Goal: Task Accomplishment & Management: Complete application form

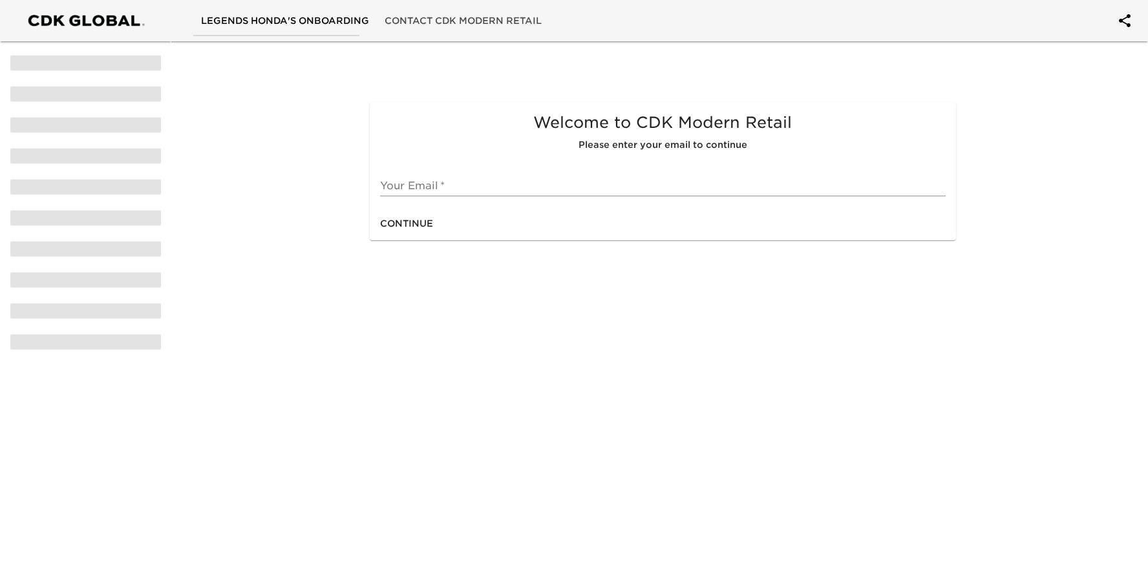
click at [491, 182] on input "text" at bounding box center [662, 186] width 565 height 21
type input "[EMAIL_ADDRESS][DOMAIN_NAME]"
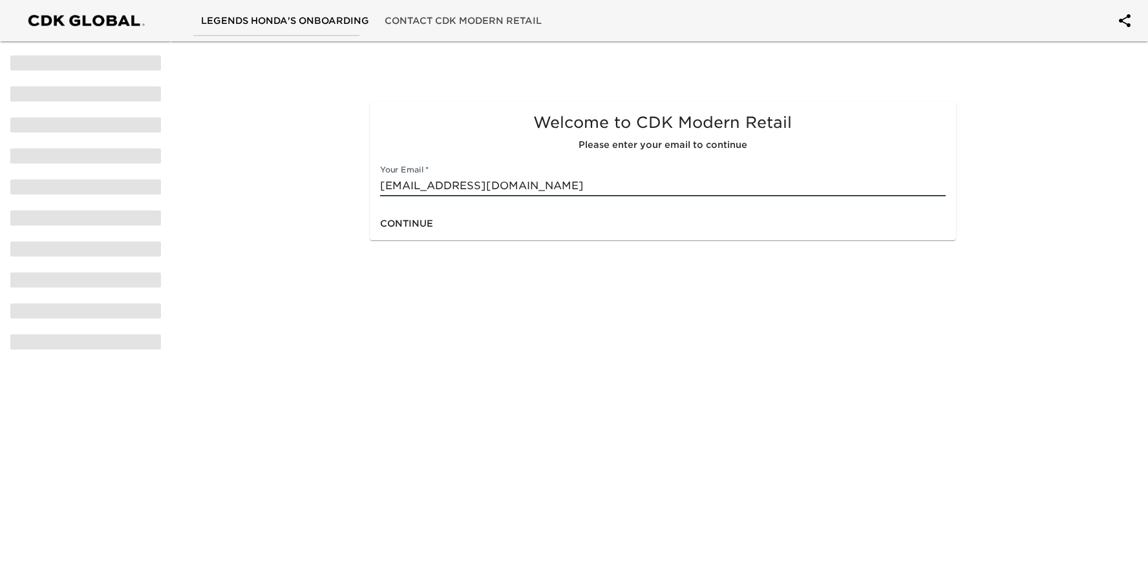
click at [429, 220] on span "Continue" at bounding box center [406, 224] width 53 height 16
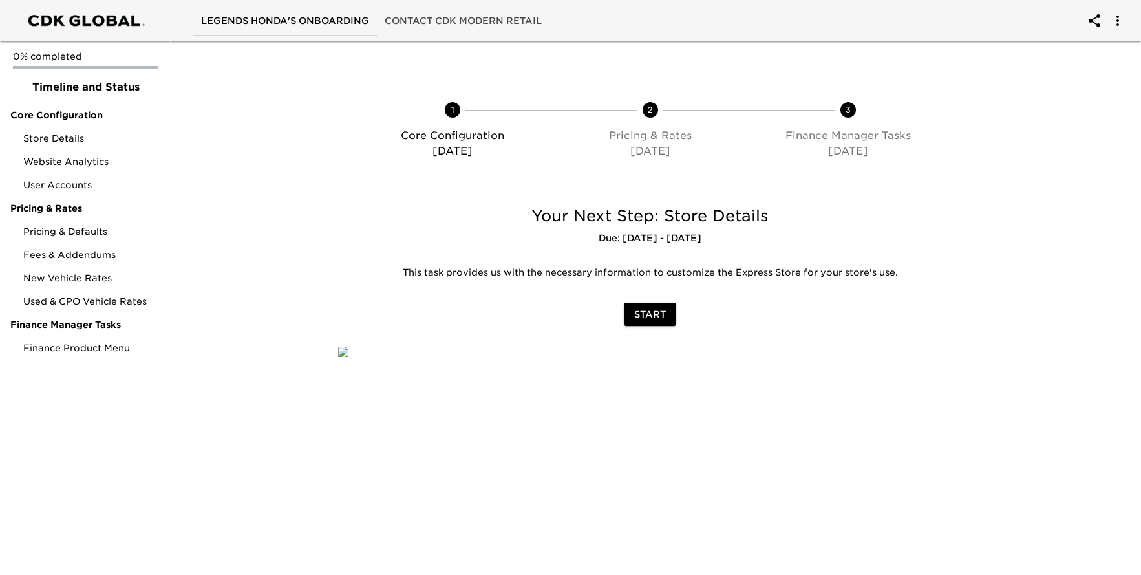
scroll to position [56, 0]
click at [655, 306] on span "Start" at bounding box center [650, 314] width 32 height 16
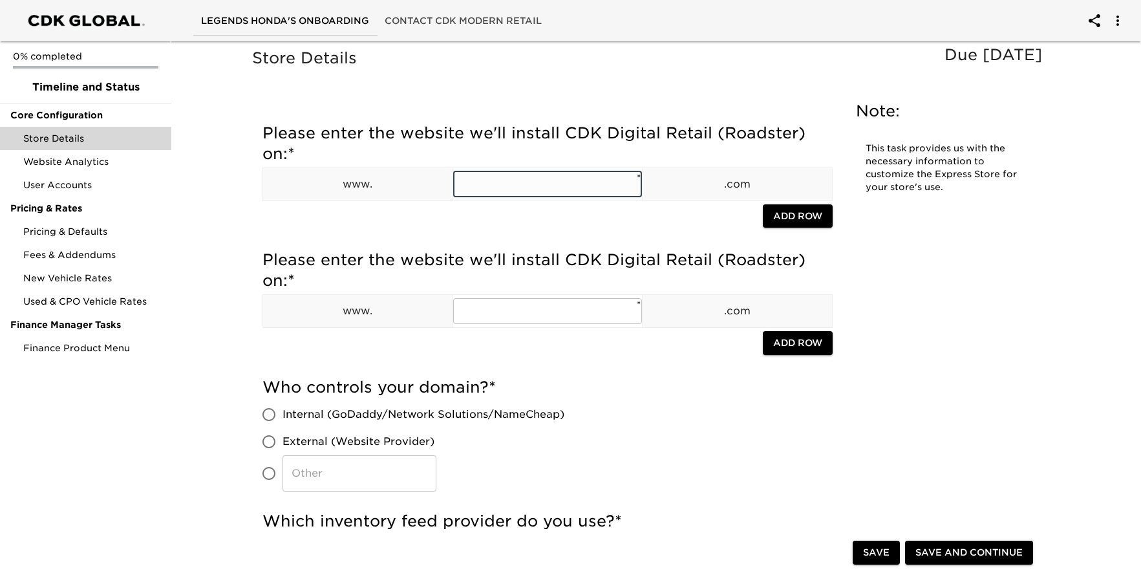
click at [505, 187] on input "text" at bounding box center [547, 184] width 189 height 26
click at [527, 182] on input "text" at bounding box center [547, 184] width 189 height 26
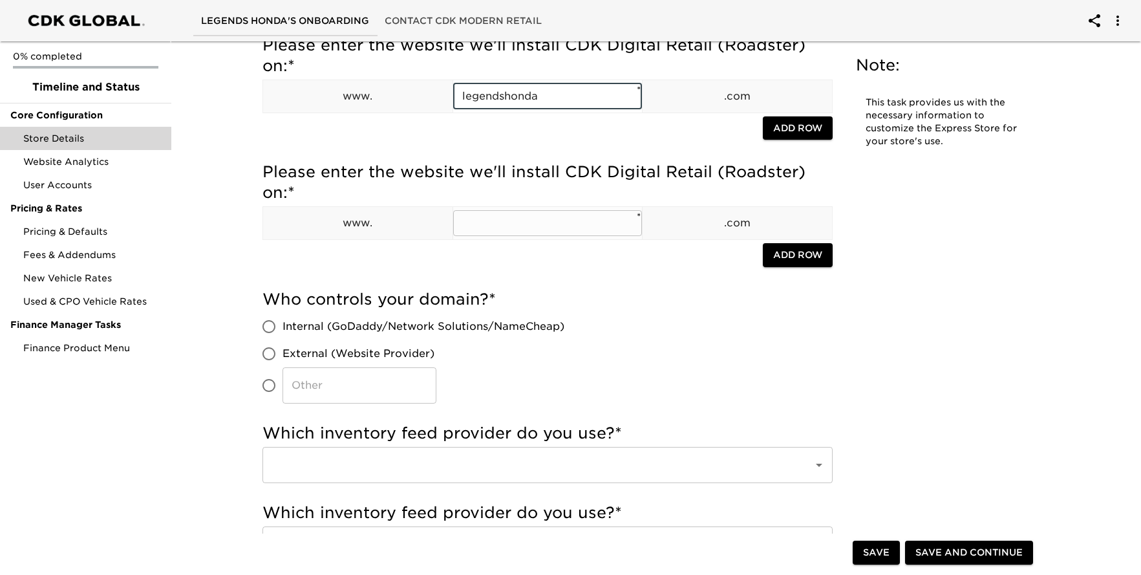
scroll to position [89, 0]
type input "legendshonda"
click at [514, 295] on h5 "Who controls your domain? *" at bounding box center [547, 298] width 570 height 21
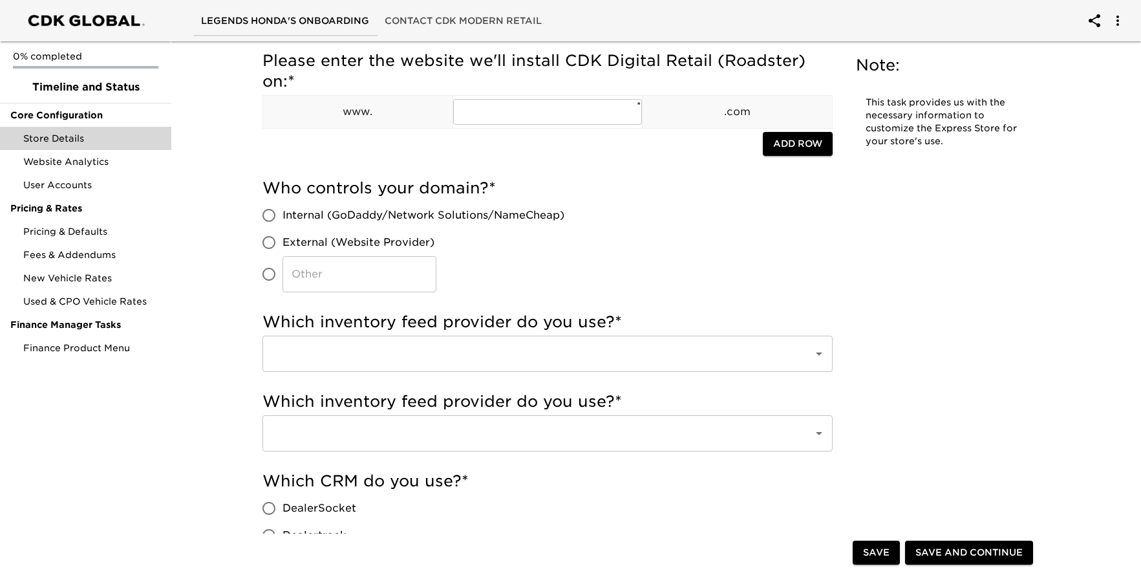
scroll to position [200, 0]
click at [300, 215] on span "Internal (GoDaddy/Network Solutions/NameCheap)" at bounding box center [423, 215] width 282 height 16
click at [282, 215] on input "Internal (GoDaddy/Network Solutions/NameCheap)" at bounding box center [268, 214] width 27 height 27
radio input "true"
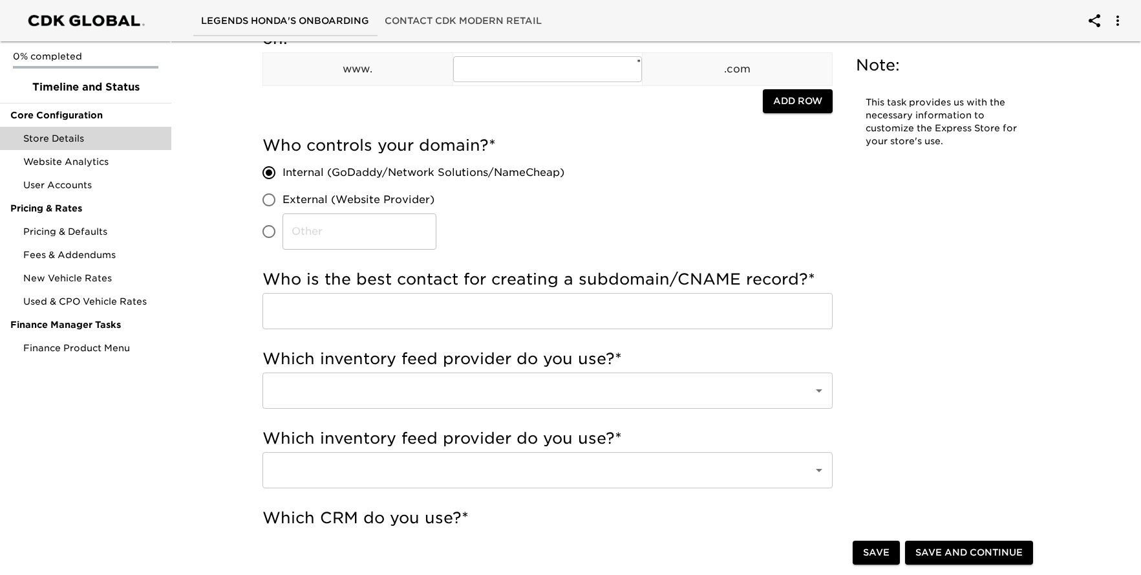
scroll to position [244, 0]
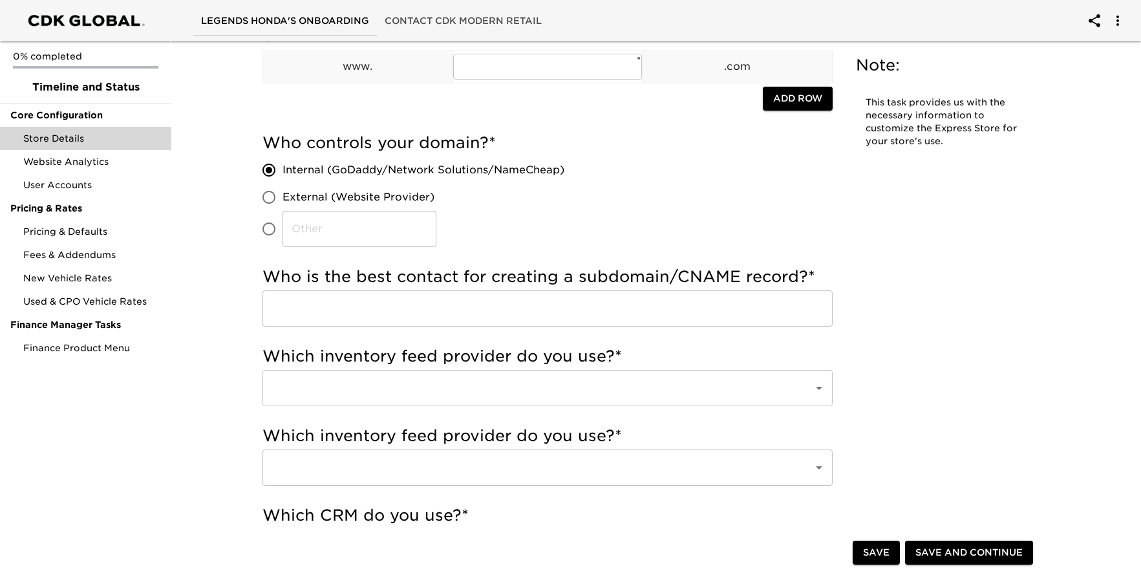
click at [440, 309] on input "text" at bounding box center [547, 308] width 570 height 36
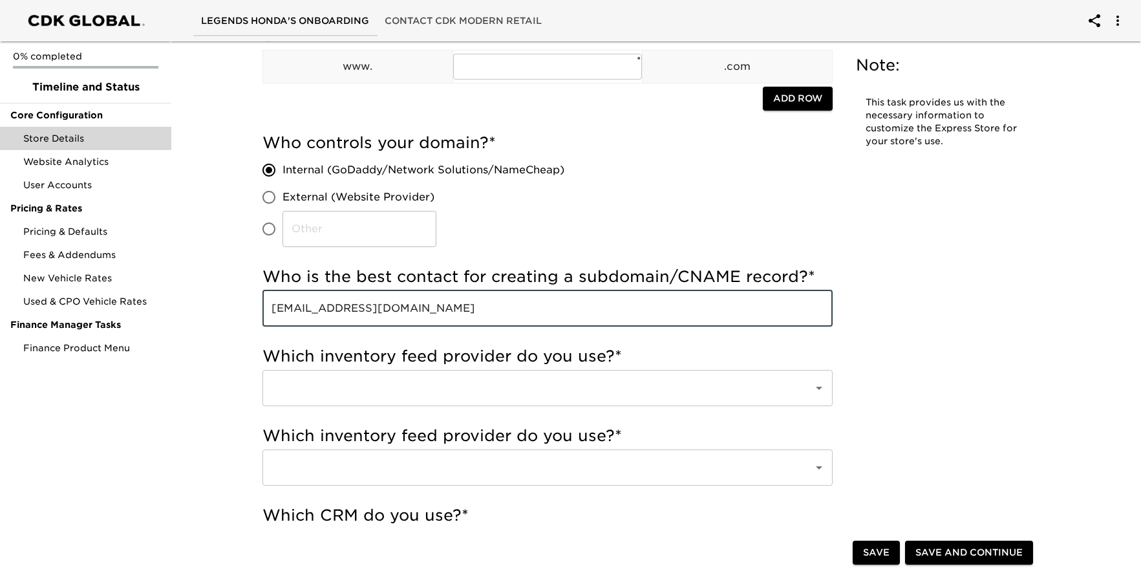
type input "[EMAIL_ADDRESS][DOMAIN_NAME]"
click at [448, 381] on input "text" at bounding box center [529, 388] width 522 height 25
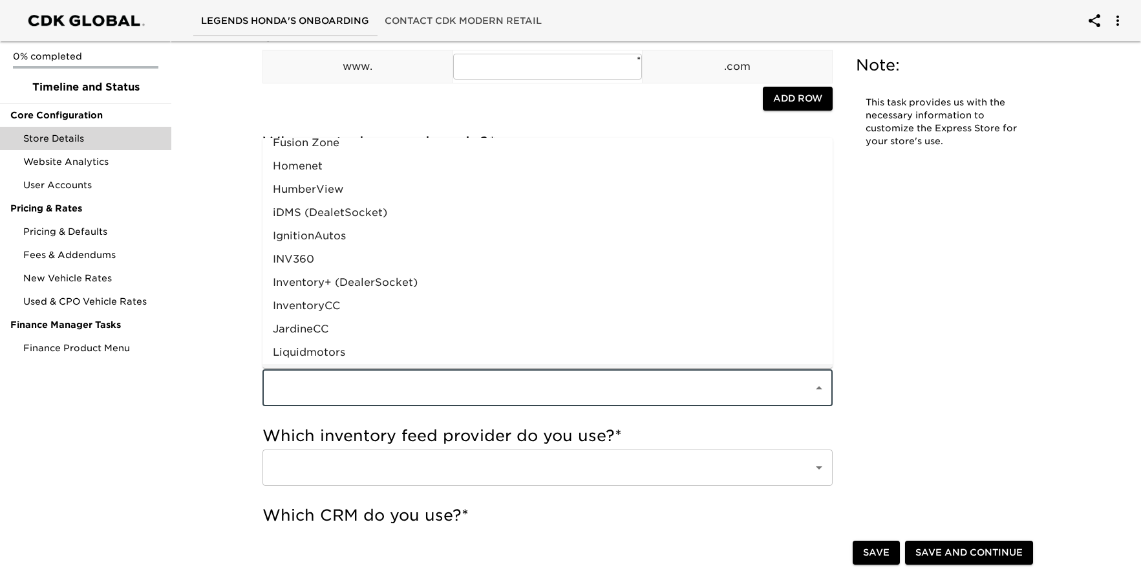
scroll to position [476, 0]
click at [339, 171] on li "Homenet" at bounding box center [547, 167] width 570 height 23
type input "Homenet"
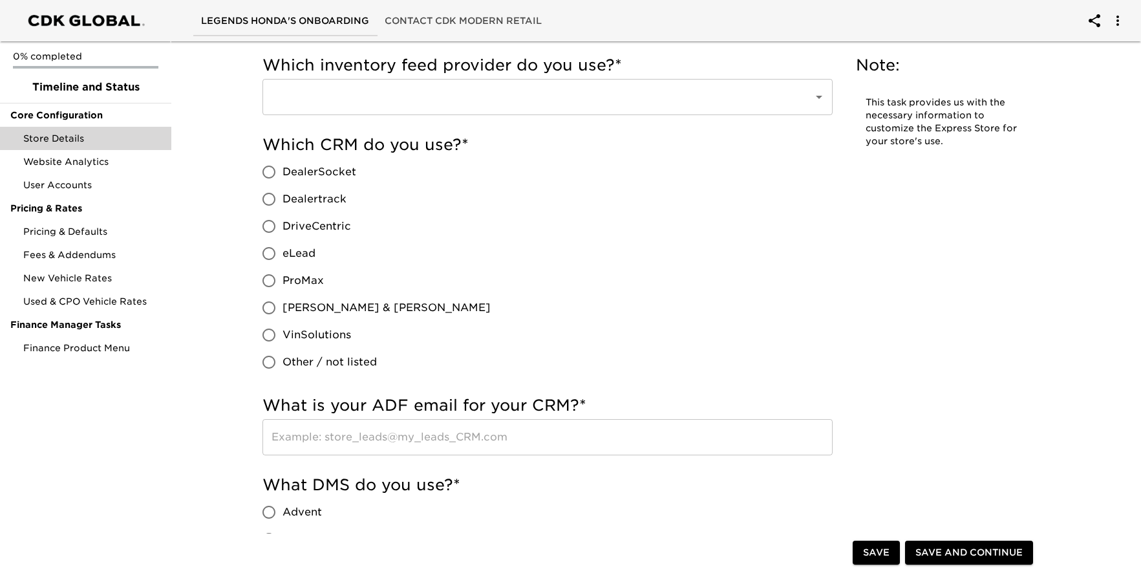
scroll to position [618, 0]
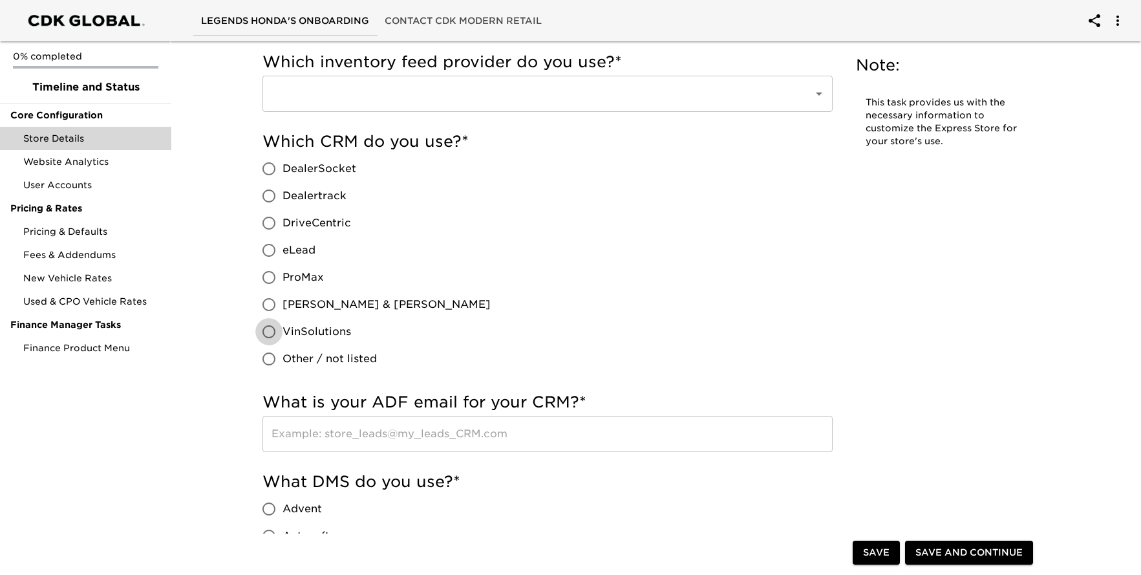
click at [272, 335] on input "VinSolutions" at bounding box center [268, 331] width 27 height 27
radio input "true"
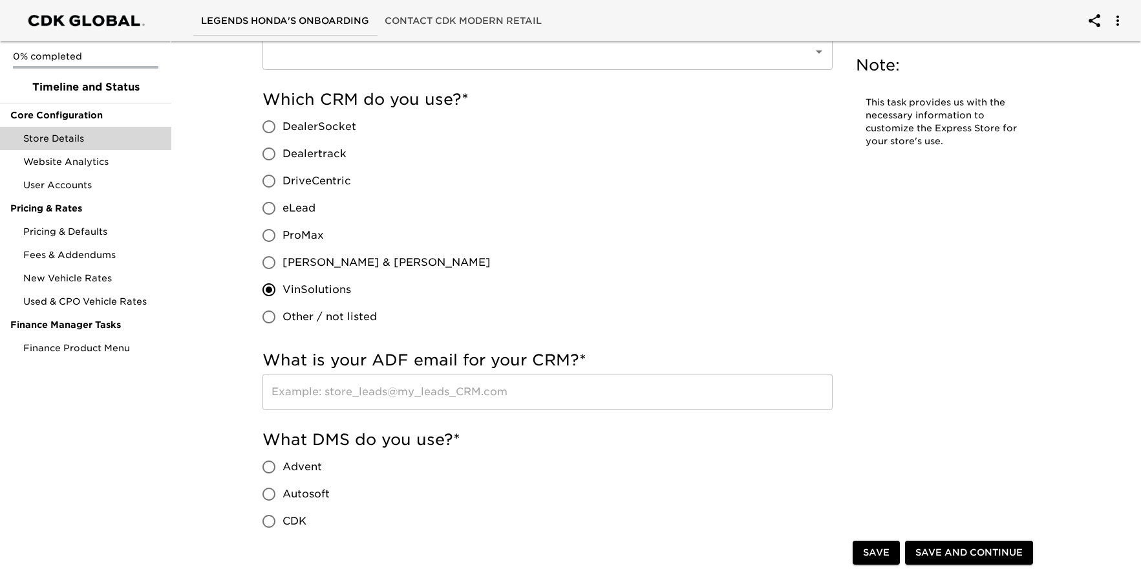
scroll to position [847, 0]
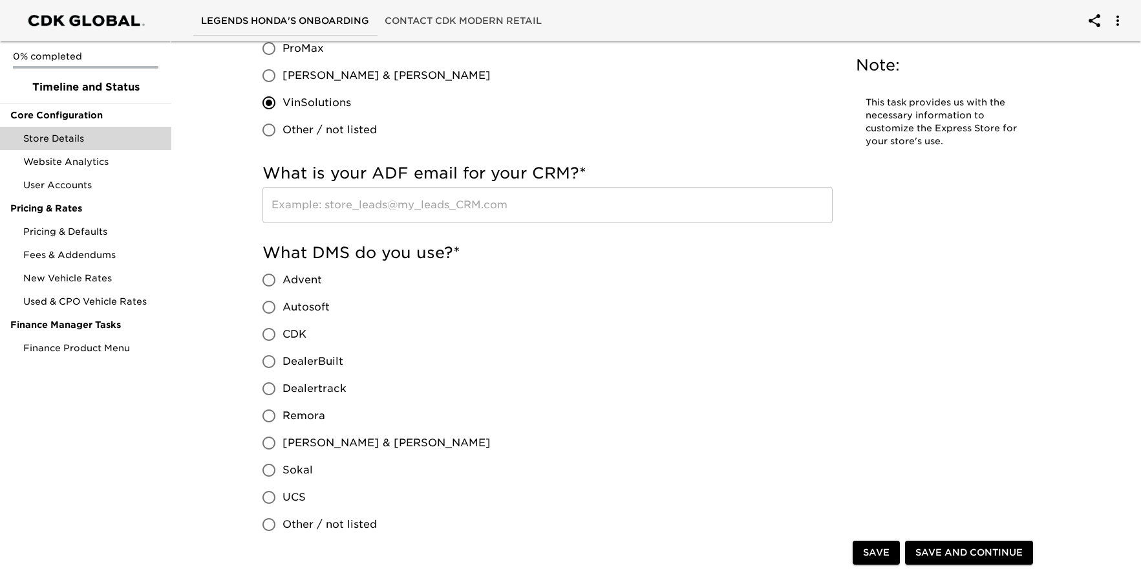
click at [425, 212] on input "text" at bounding box center [547, 205] width 570 height 36
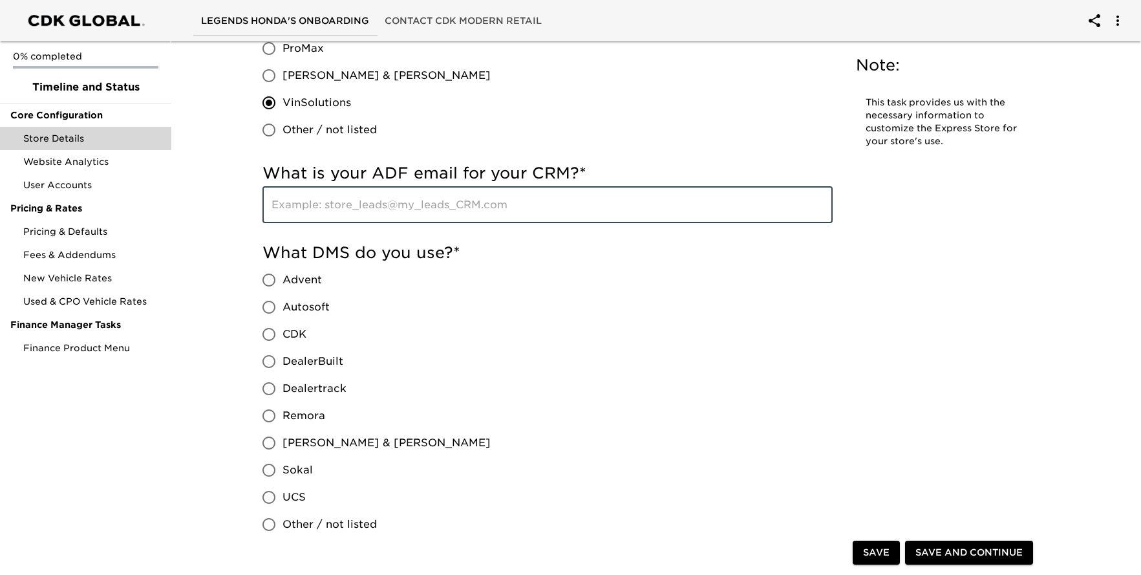
paste input "[EMAIL_ADDRESS][DOMAIN_NAME]"
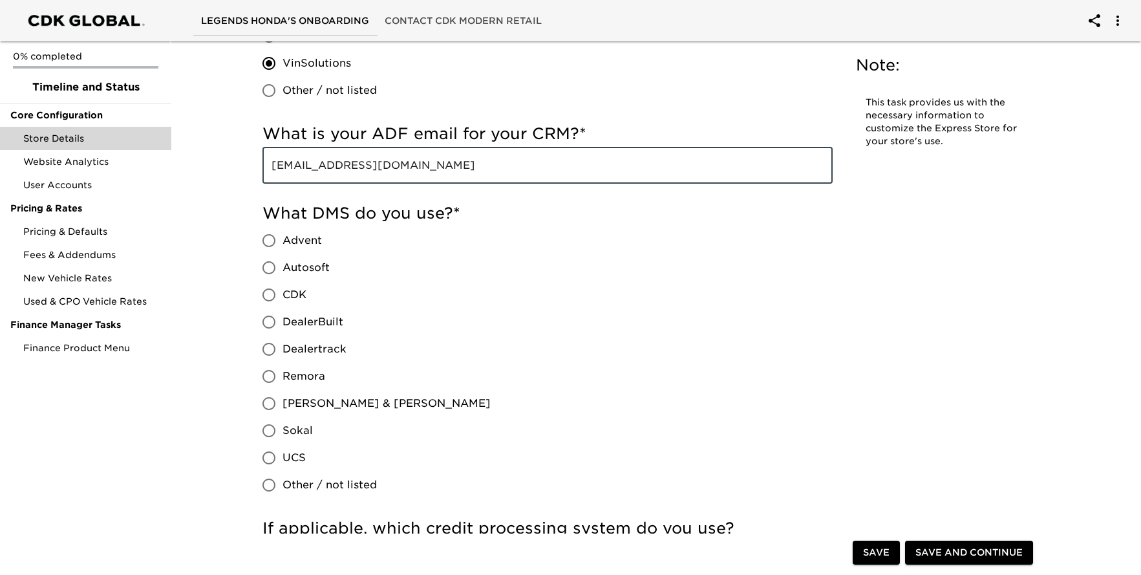
scroll to position [887, 0]
type input "[EMAIL_ADDRESS][DOMAIN_NAME]"
click at [268, 294] on input "CDK" at bounding box center [268, 294] width 27 height 27
radio input "true"
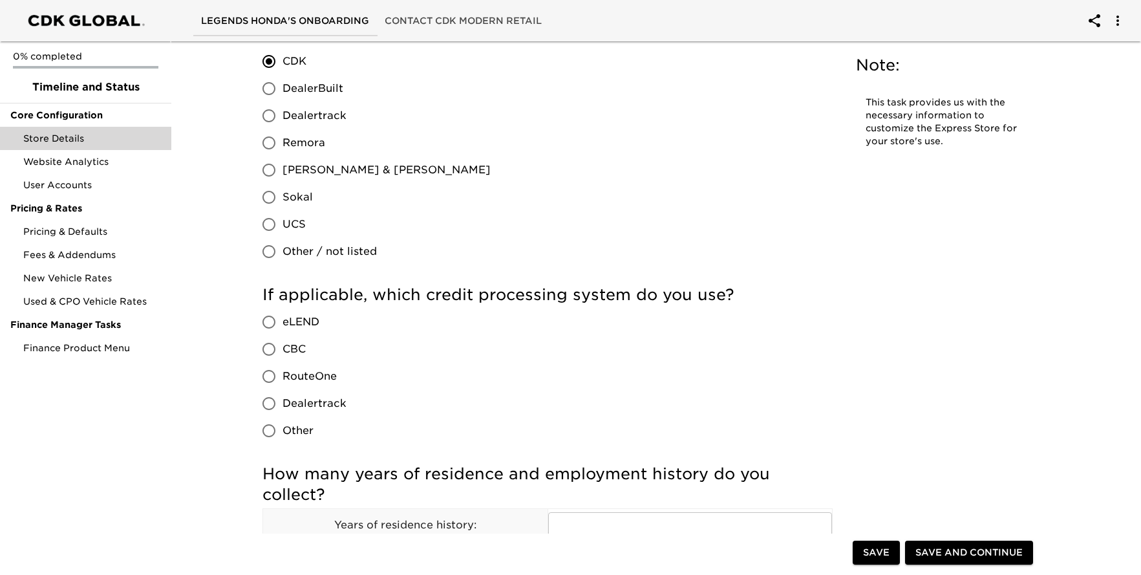
scroll to position [1121, 0]
click at [281, 372] on input "RouteOne" at bounding box center [268, 374] width 27 height 27
radio input "true"
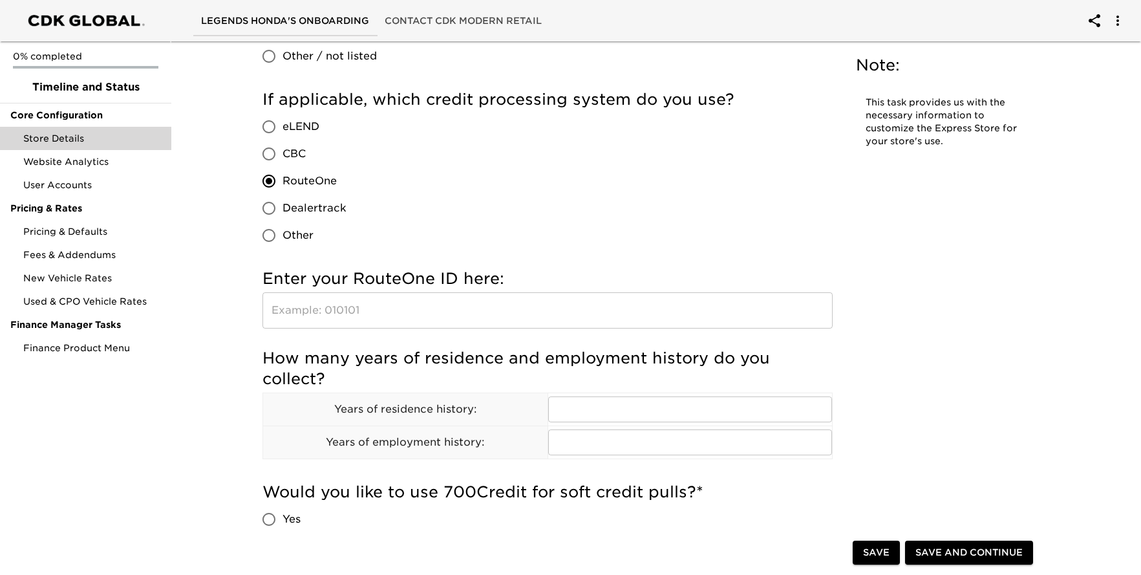
scroll to position [1342, 0]
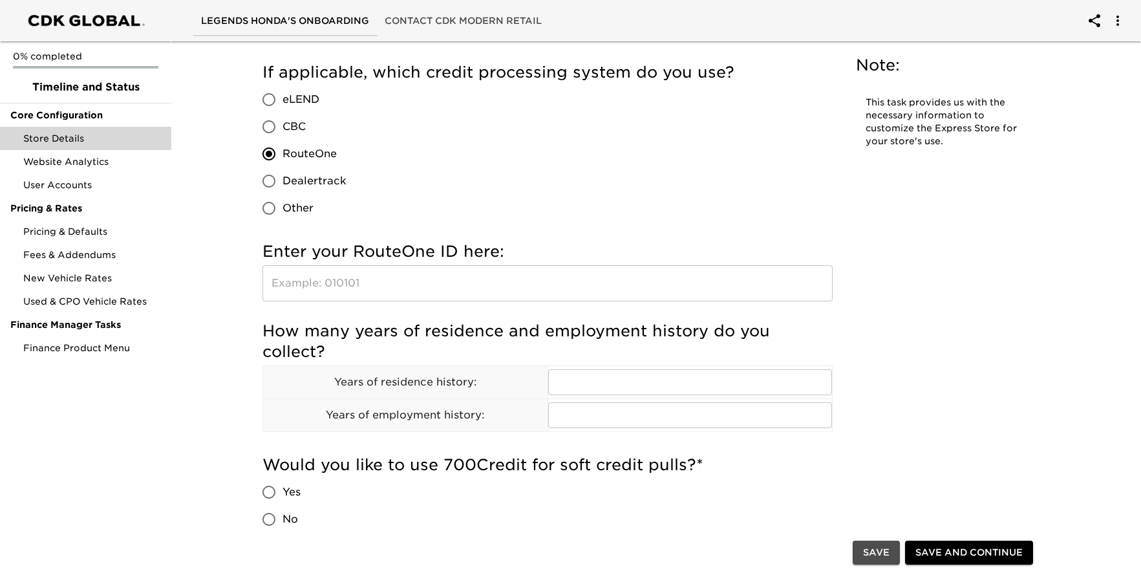
click at [869, 550] on span "Save" at bounding box center [876, 553] width 26 height 16
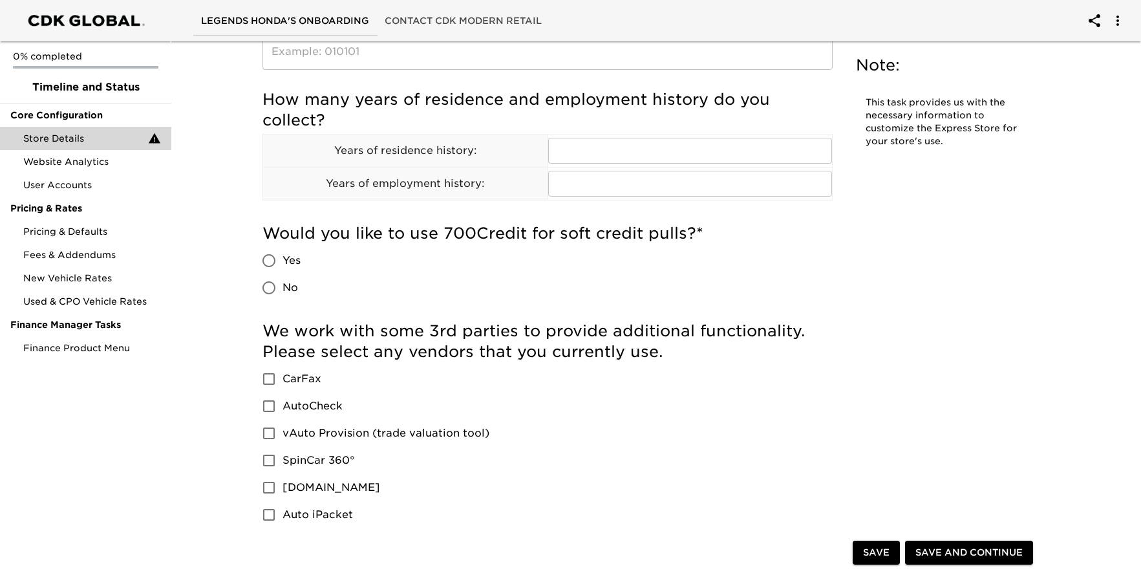
scroll to position [1774, 0]
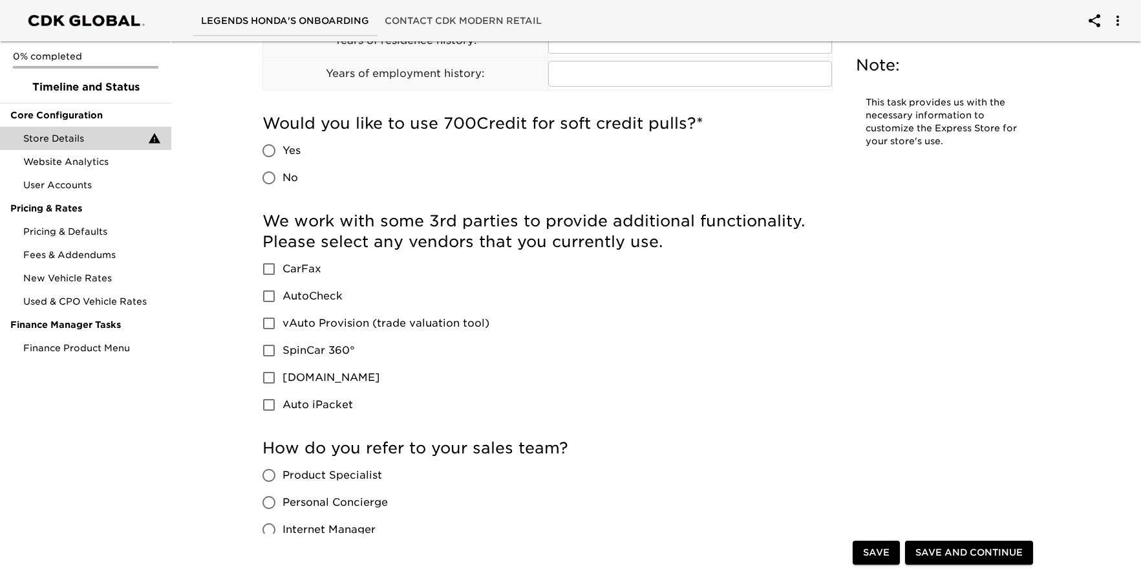
click at [266, 406] on input "Auto iPacket" at bounding box center [268, 404] width 27 height 27
checkbox input "true"
click at [271, 350] on input "SpinCar 360°" at bounding box center [268, 350] width 27 height 27
checkbox input "true"
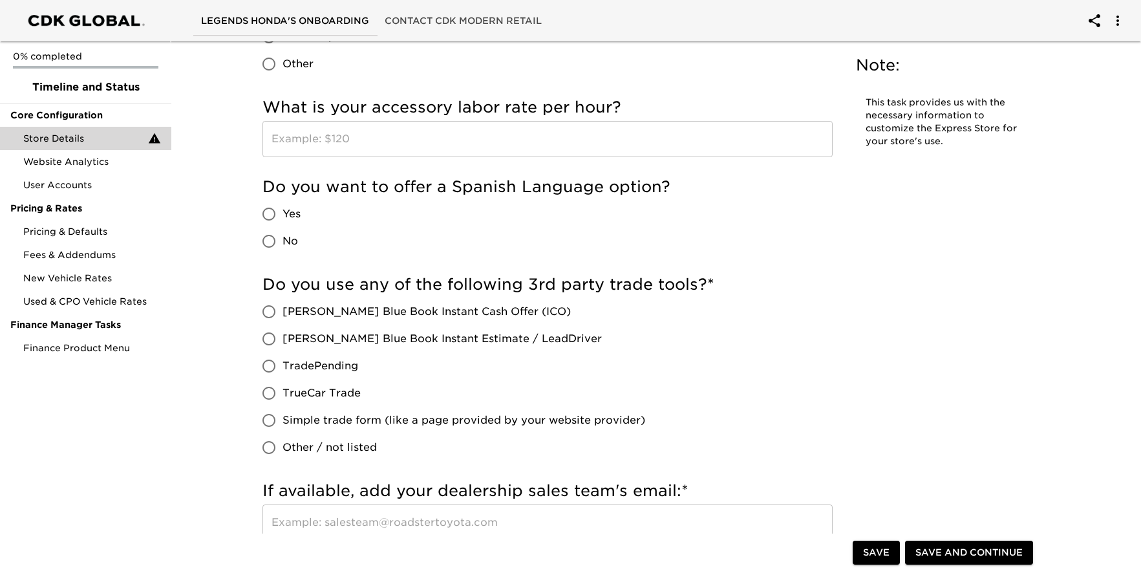
scroll to position [2294, 0]
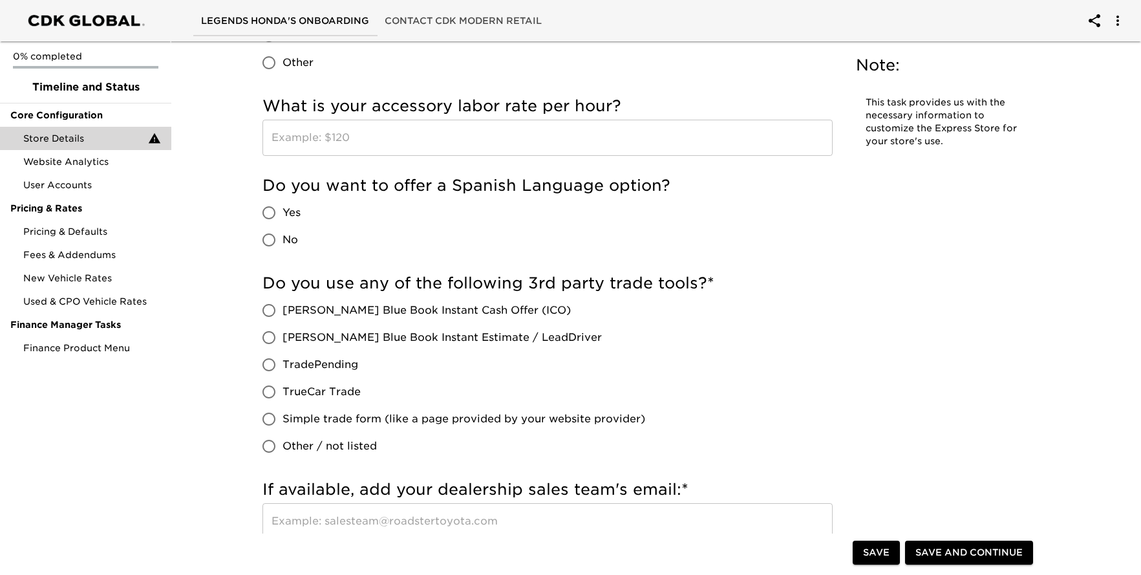
click at [278, 442] on input "Other / not listed" at bounding box center [268, 445] width 27 height 27
radio input "true"
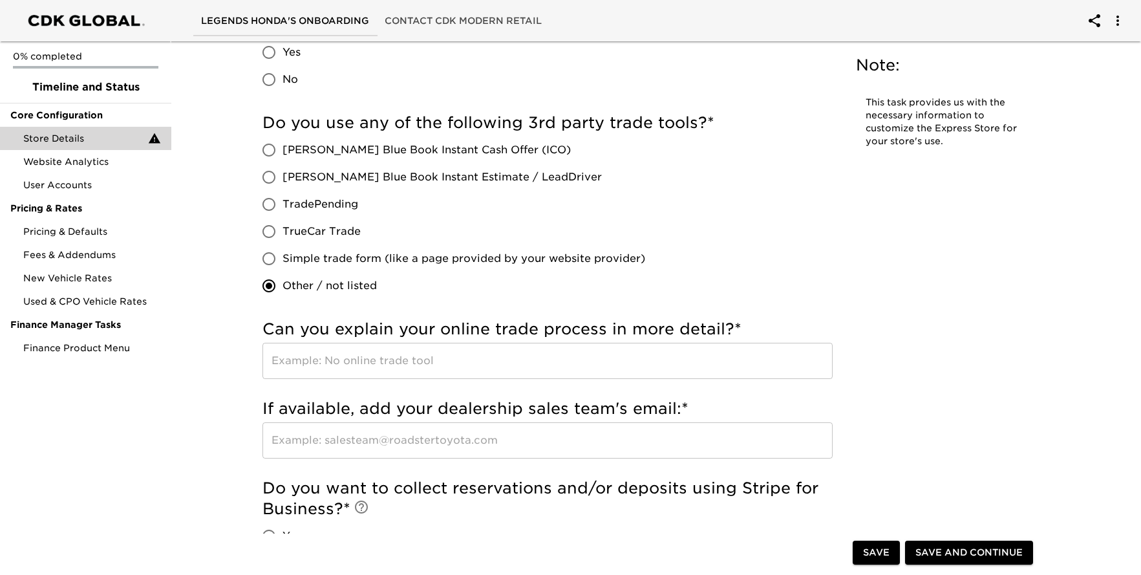
scroll to position [2402, 0]
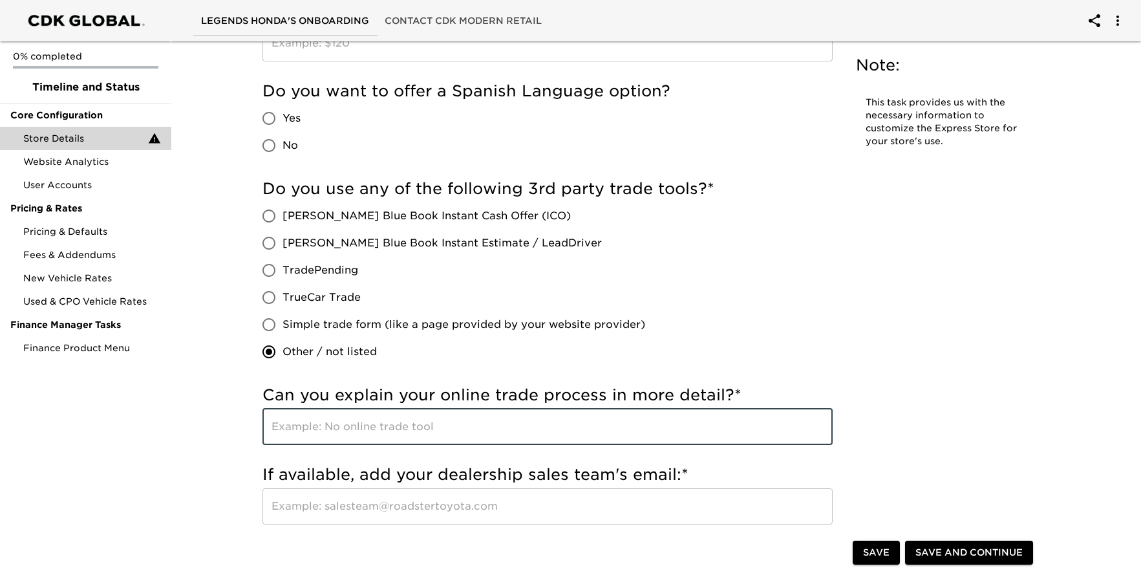
click at [402, 433] on input "text" at bounding box center [547, 426] width 570 height 36
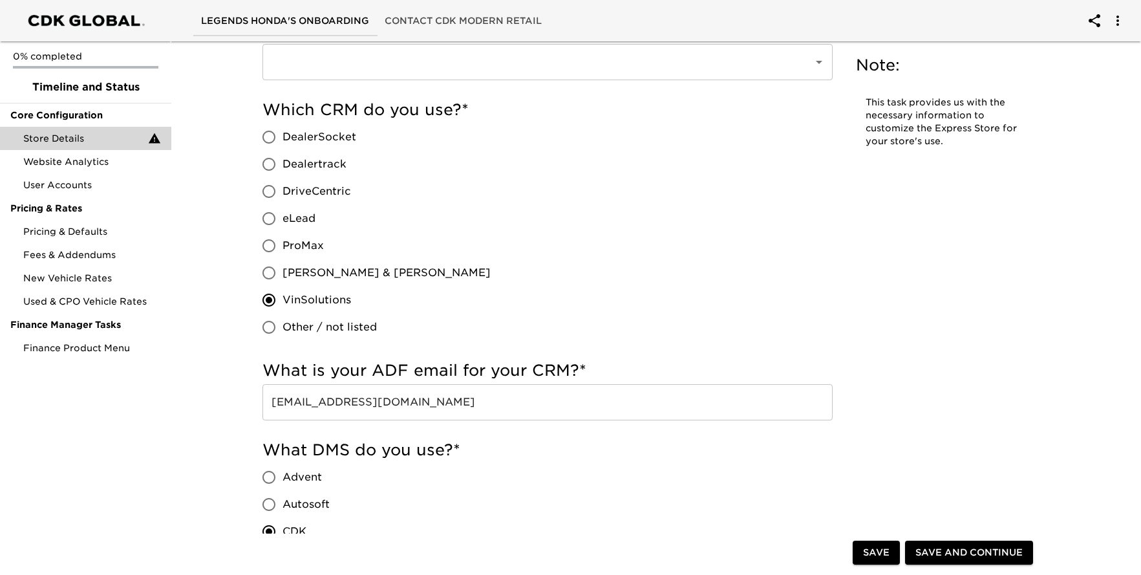
scroll to position [0, 0]
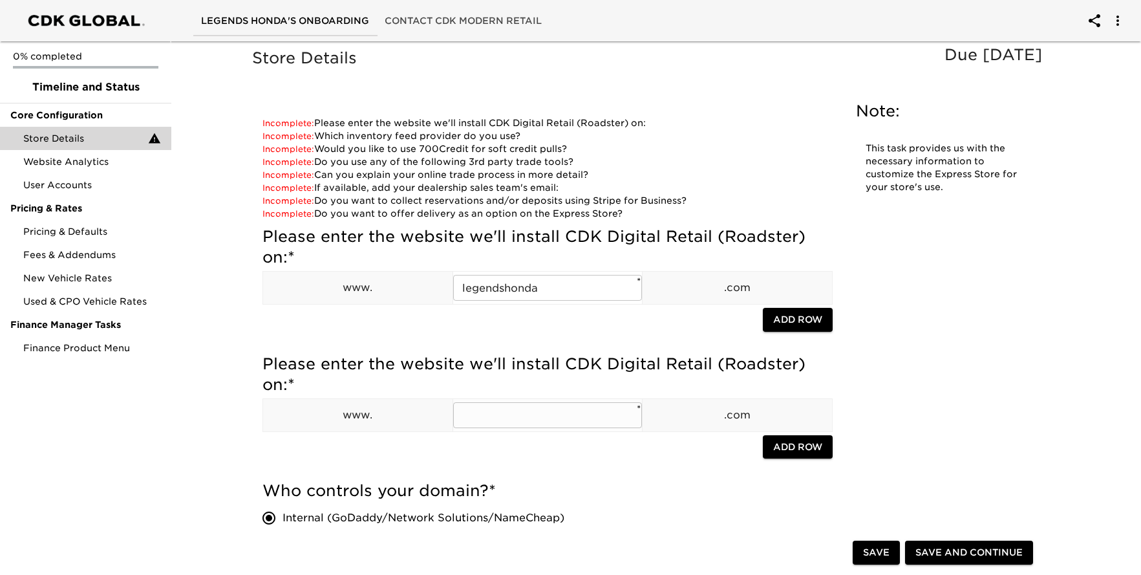
type input "No online trade tool. Contact Forms/Chat"
click at [536, 408] on input "text" at bounding box center [547, 415] width 189 height 26
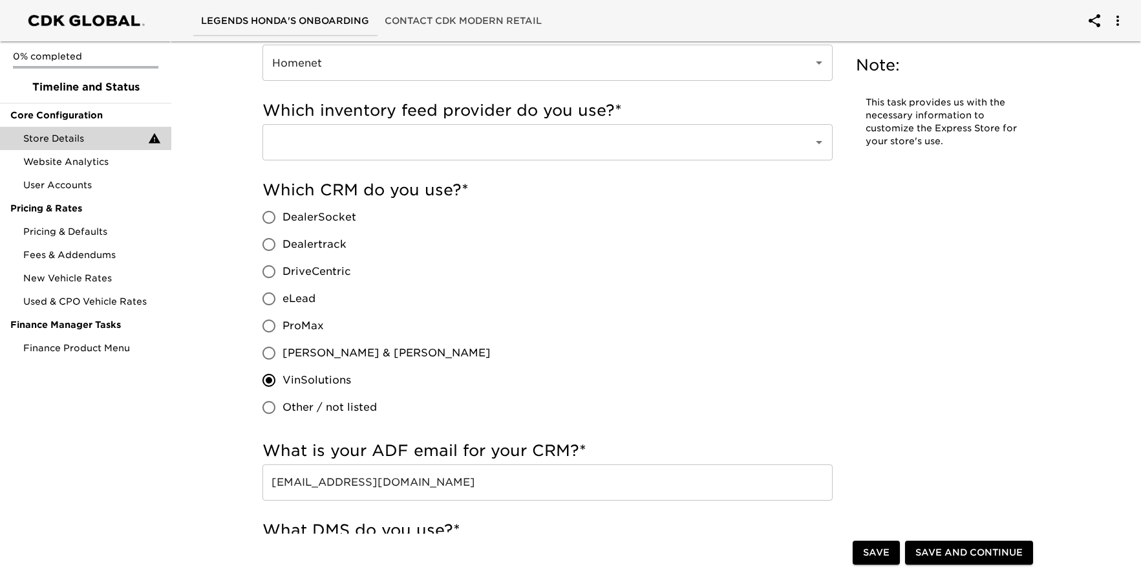
scroll to position [674, 0]
type input "legendshonda"
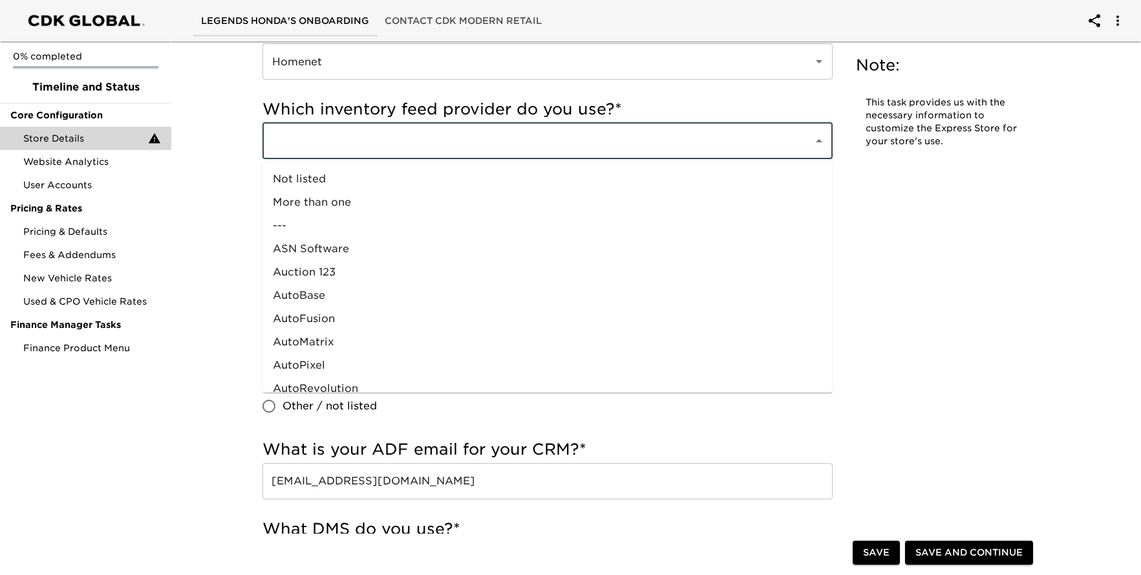
click at [456, 143] on input "text" at bounding box center [529, 141] width 522 height 25
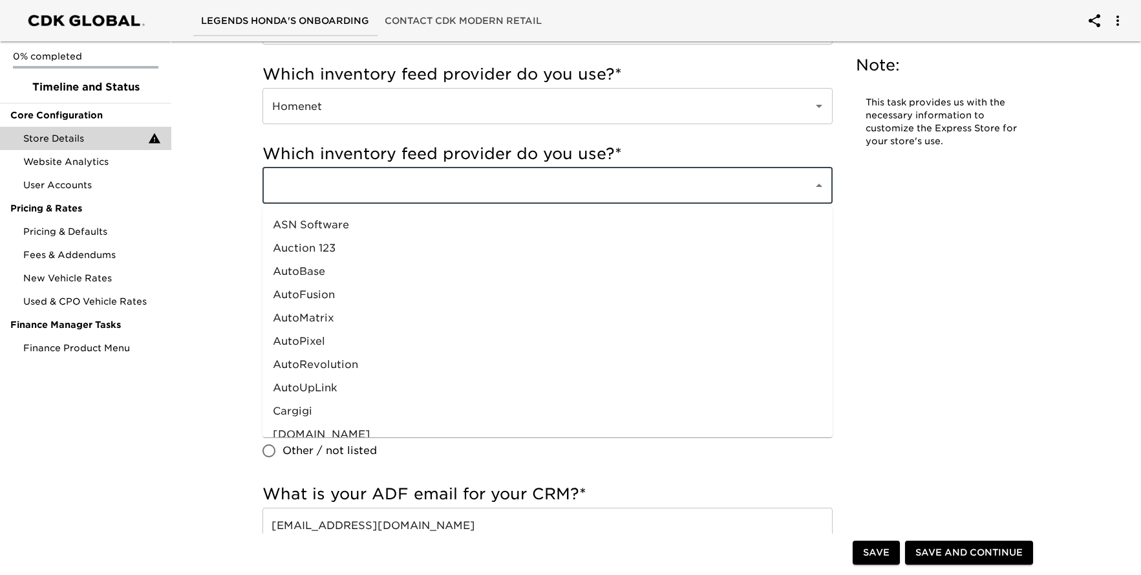
scroll to position [0, 0]
click at [378, 269] on li "---" at bounding box center [547, 270] width 570 height 23
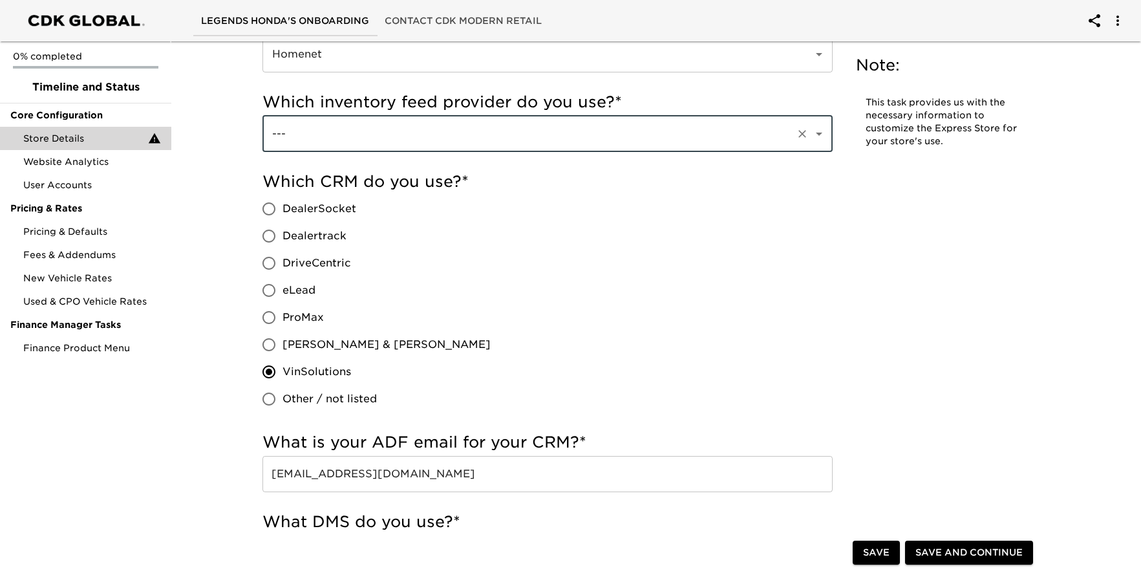
scroll to position [578, 0]
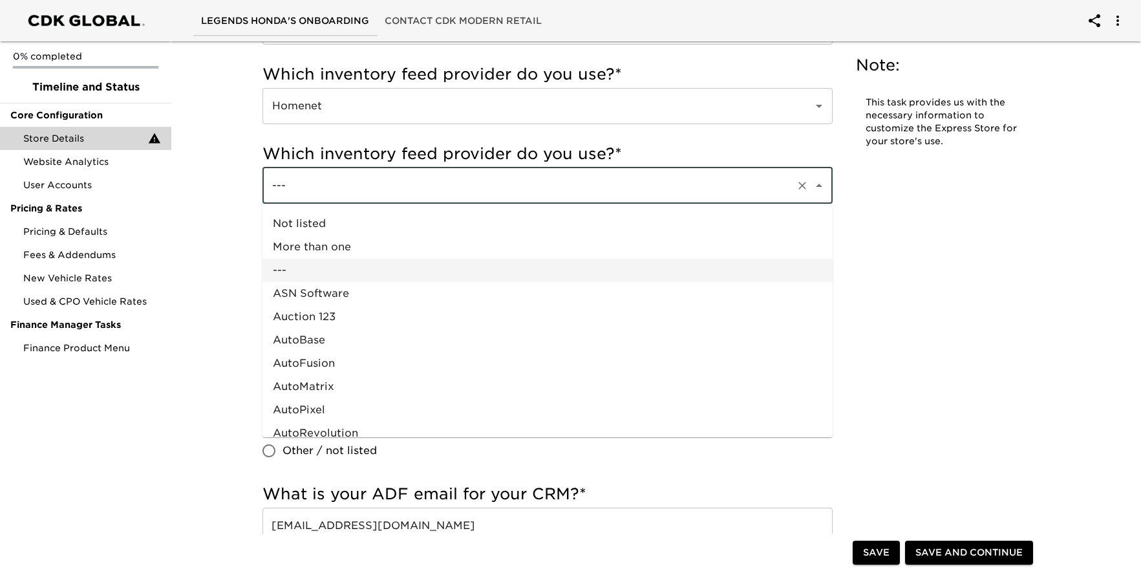
click at [456, 195] on input "---" at bounding box center [529, 185] width 522 height 25
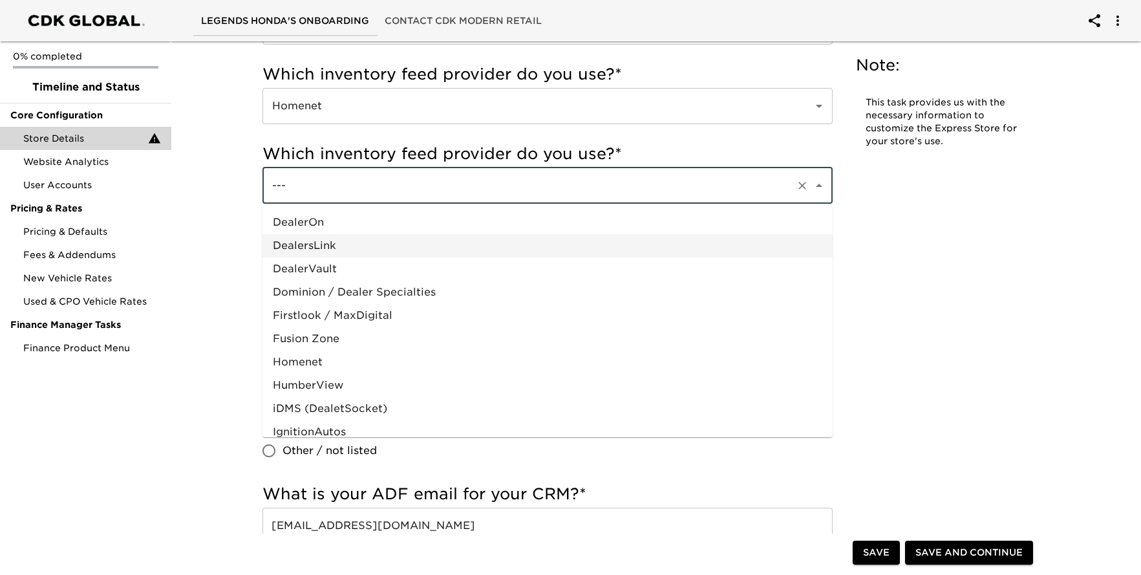
scroll to position [430, 0]
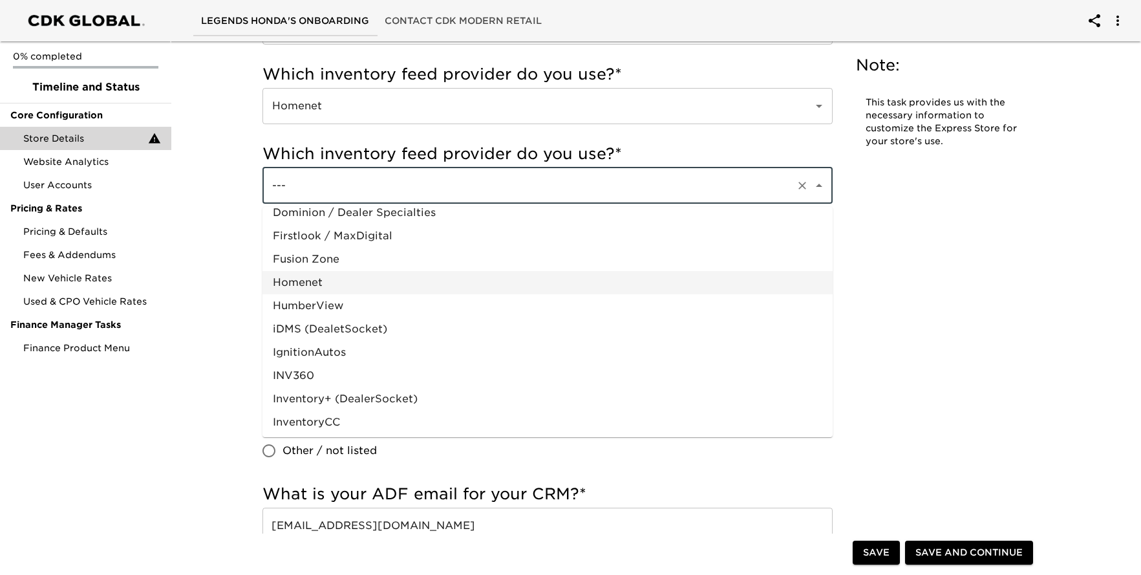
click at [404, 274] on li "Homenet" at bounding box center [547, 282] width 570 height 23
type input "Homenet"
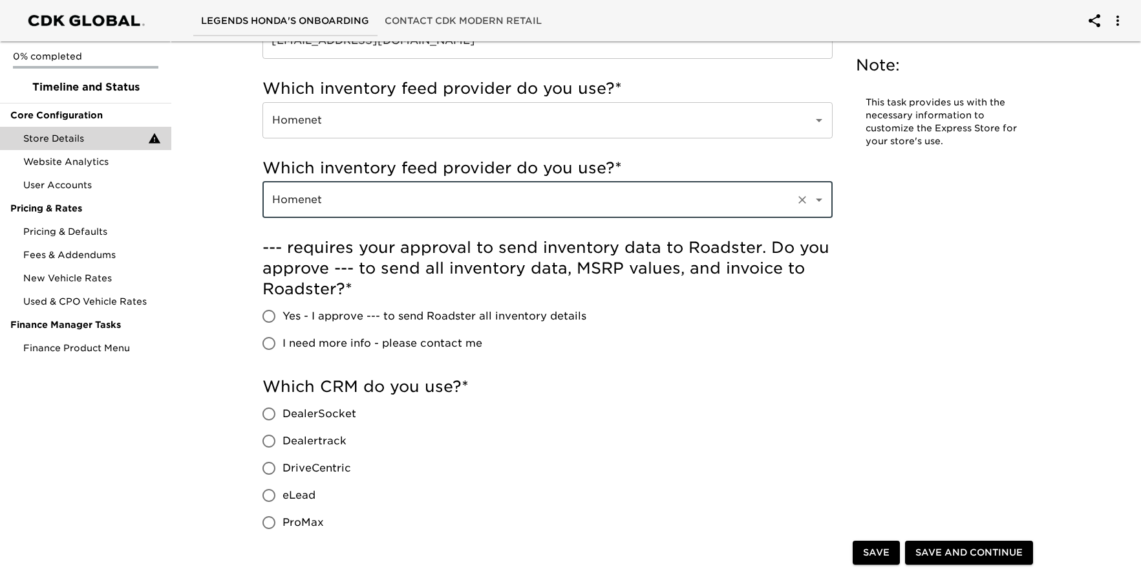
scroll to position [604, 0]
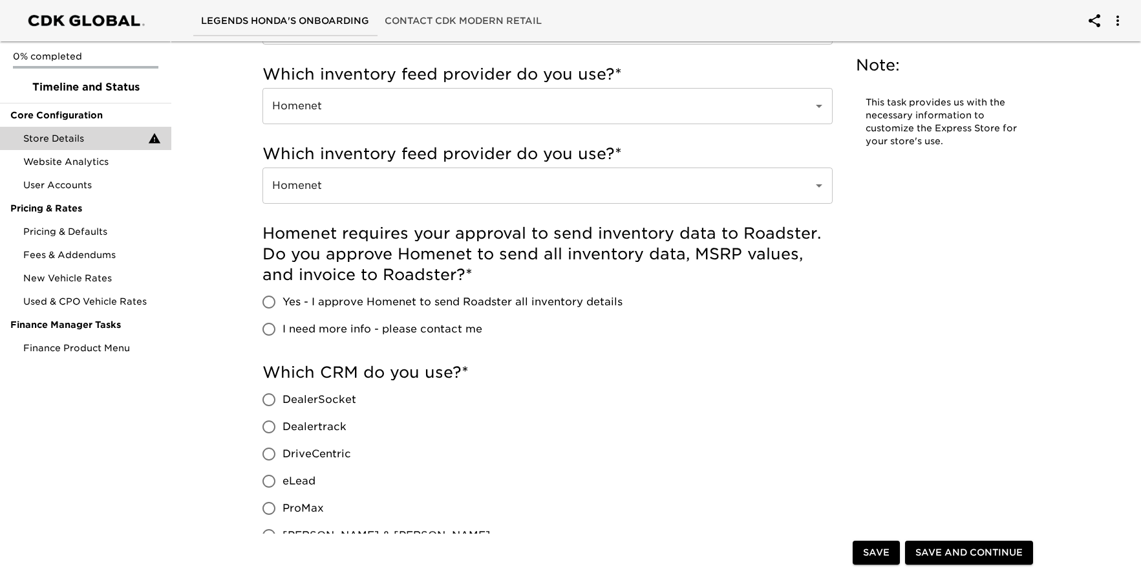
click at [352, 301] on span "Yes - I approve Homenet to send Roadster all inventory details" at bounding box center [452, 302] width 340 height 16
click at [282, 301] on input "Yes - I approve Homenet to send Roadster all inventory details" at bounding box center [268, 301] width 27 height 27
radio input "true"
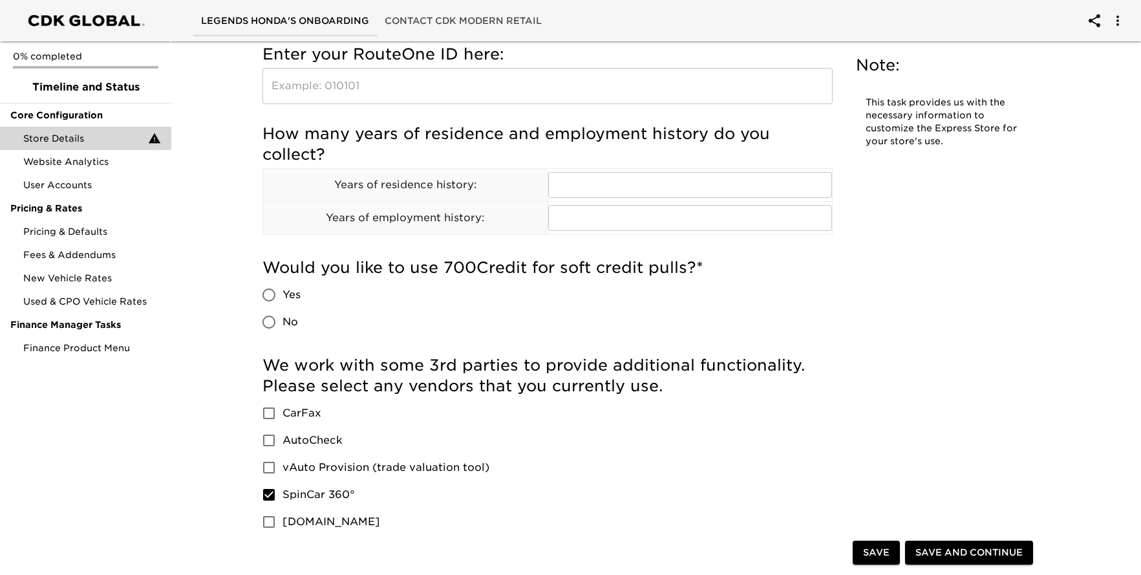
scroll to position [1756, 0]
click at [874, 545] on span "Save" at bounding box center [876, 553] width 26 height 16
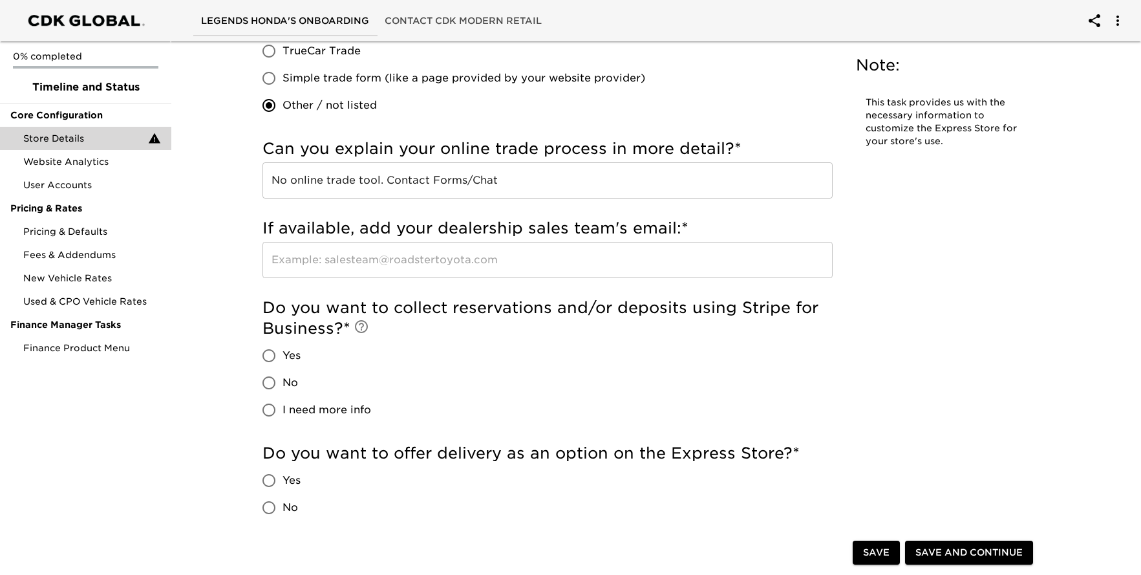
scroll to position [2493, 0]
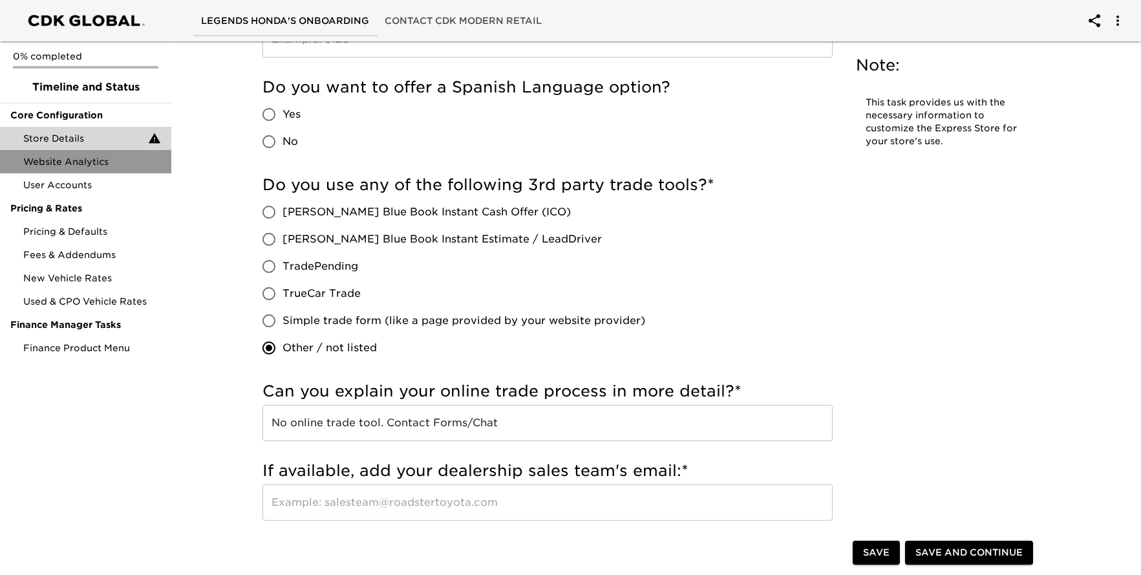
click at [48, 160] on span "Website Analytics" at bounding box center [92, 161] width 138 height 13
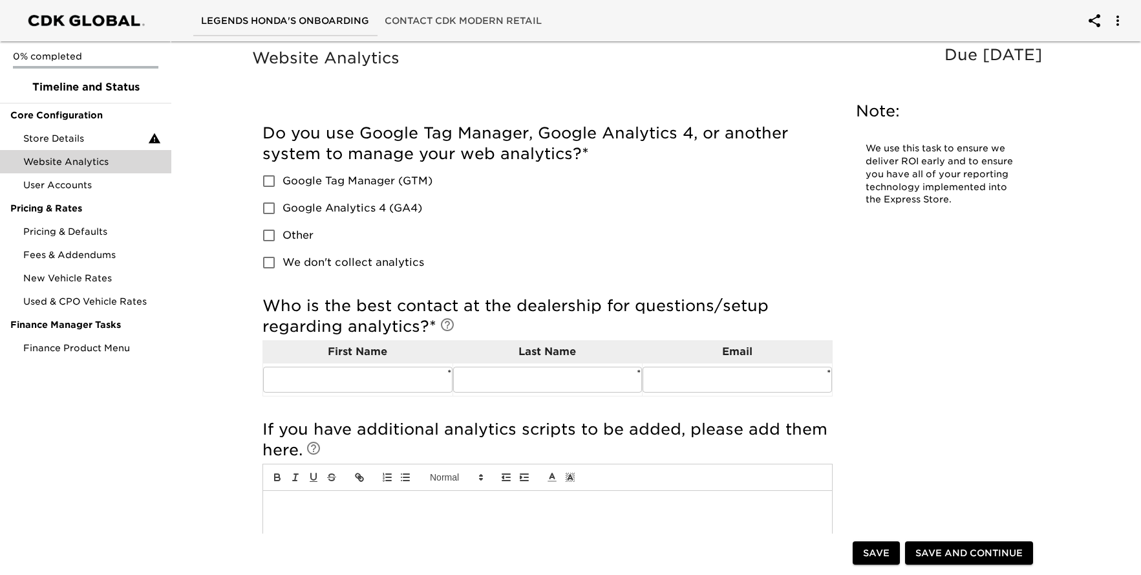
click at [310, 207] on span "Google Analytics 4 (GA4)" at bounding box center [352, 208] width 140 height 16
click at [282, 207] on input "Google Analytics 4 (GA4)" at bounding box center [268, 208] width 27 height 27
checkbox input "true"
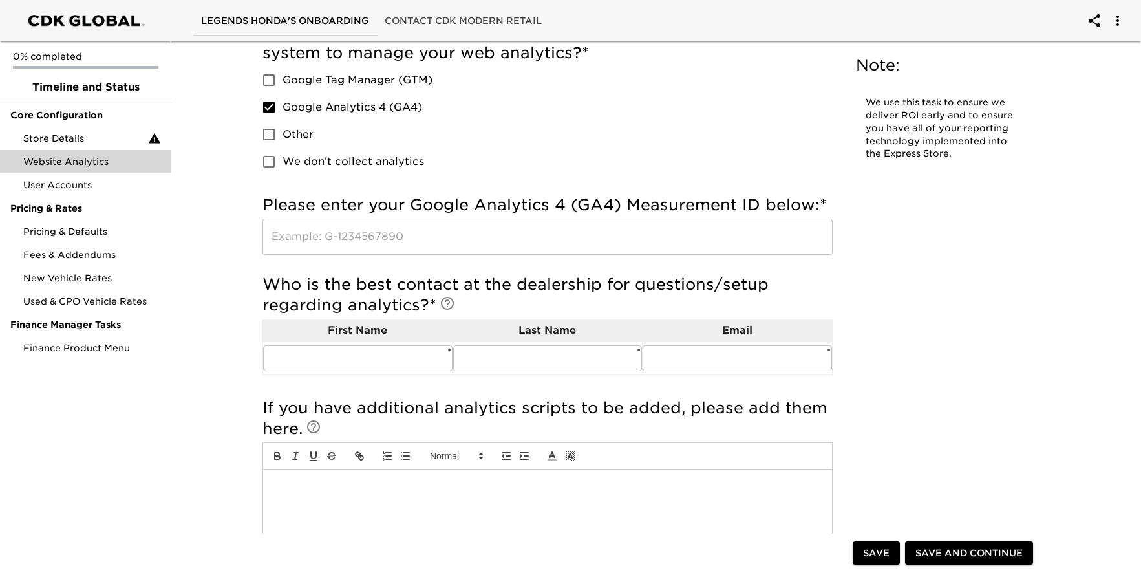
scroll to position [110, 0]
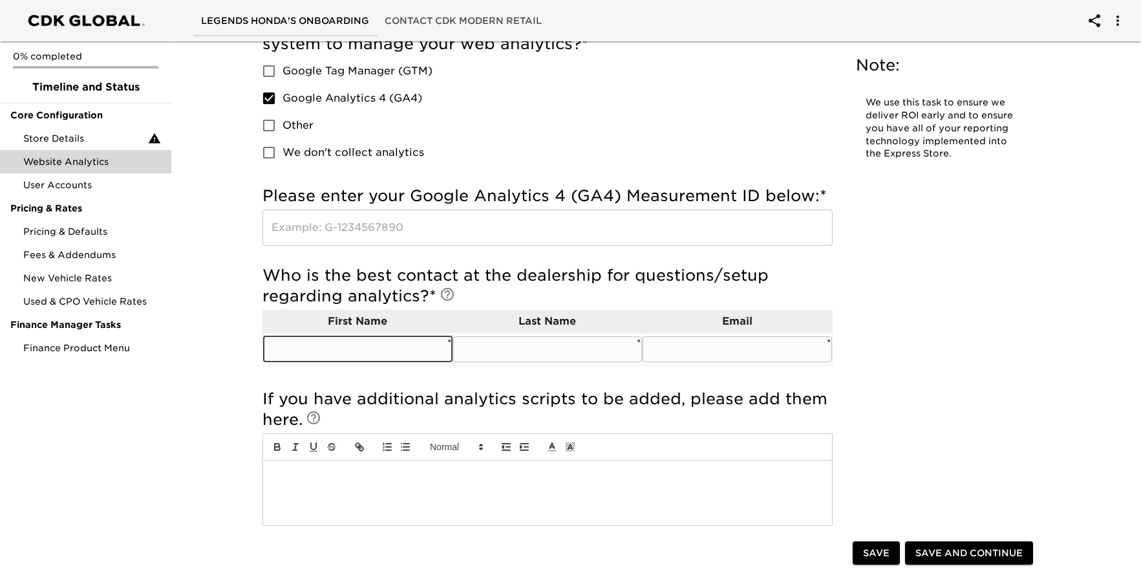
click at [371, 352] on input "text" at bounding box center [357, 349] width 189 height 26
type input "[PERSON_NAME]"
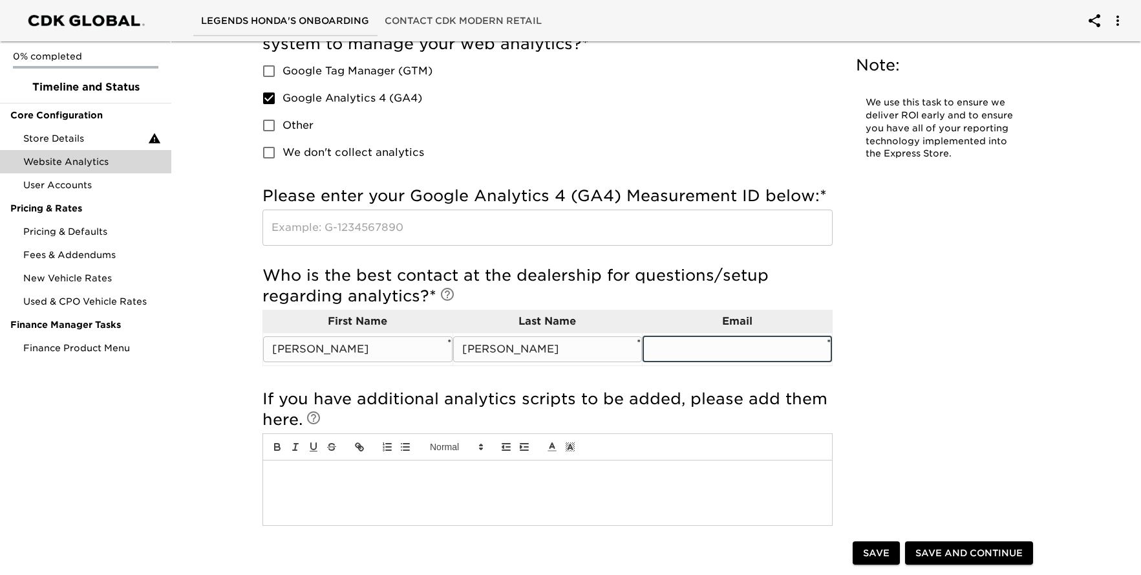
click at [753, 355] on input "text" at bounding box center [736, 349] width 189 height 26
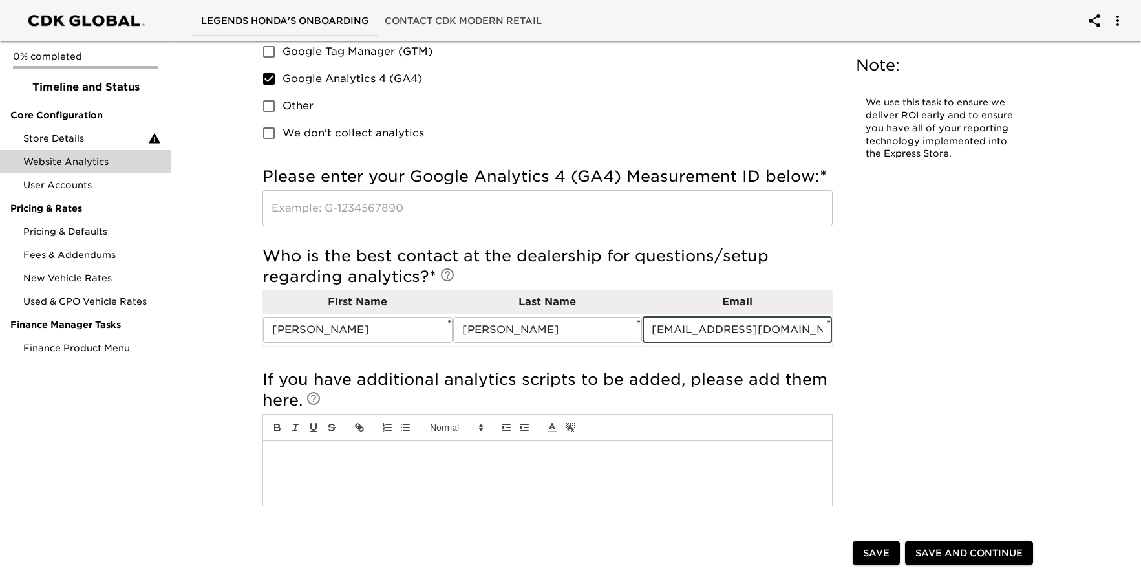
scroll to position [21, 0]
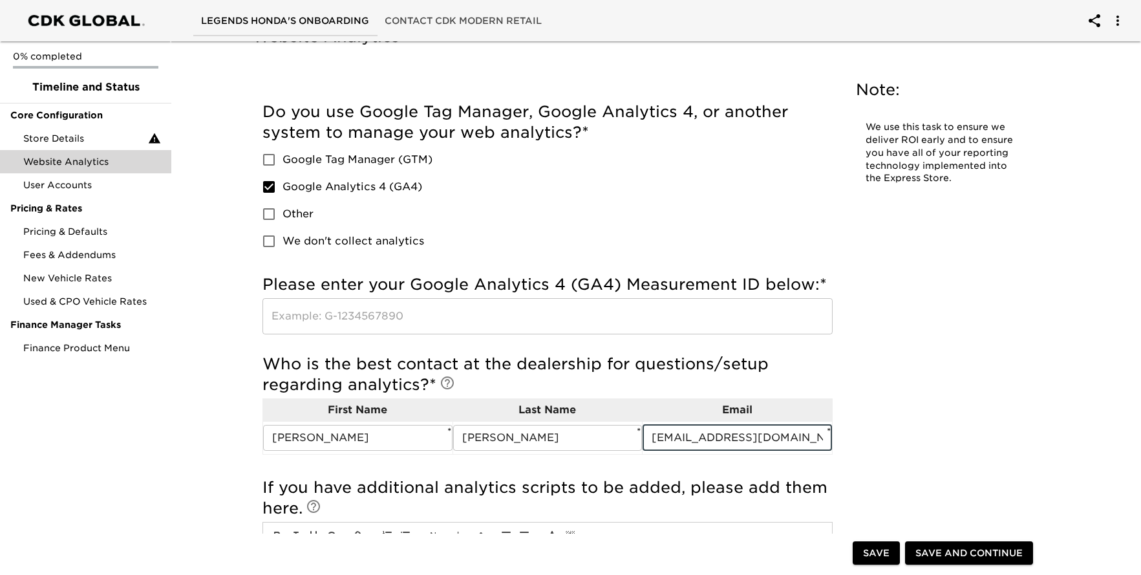
type input "[EMAIL_ADDRESS][DOMAIN_NAME]"
click at [660, 306] on input "text" at bounding box center [547, 316] width 570 height 36
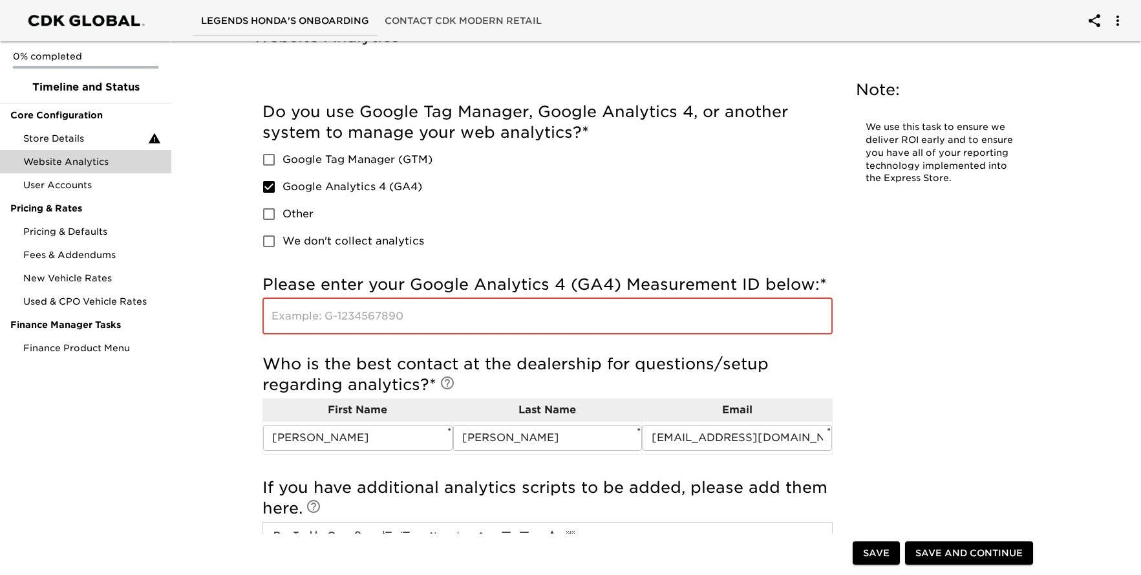
click at [361, 319] on input "text" at bounding box center [547, 316] width 570 height 36
paste input "292994961"
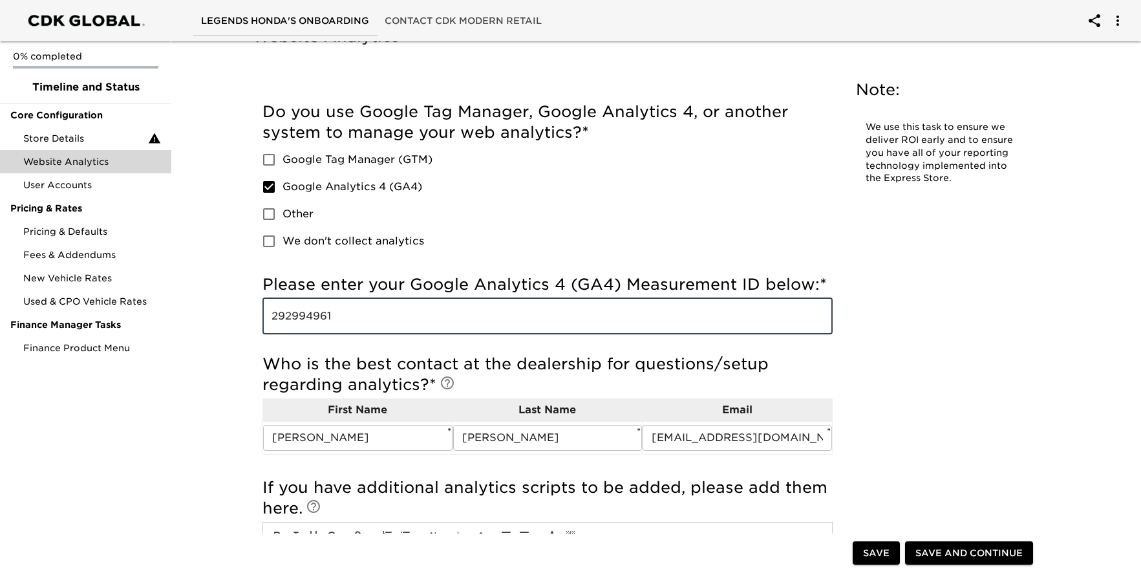
click at [267, 318] on input "292994961" at bounding box center [547, 316] width 570 height 36
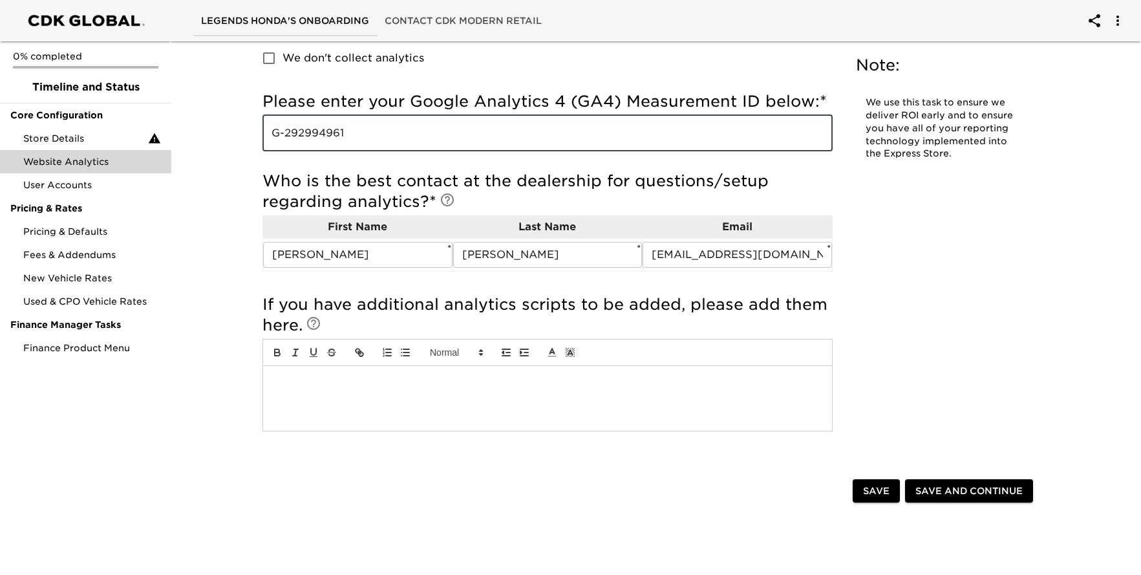
scroll to position [205, 0]
type input "G-292994961"
click at [873, 494] on span "Save" at bounding box center [876, 490] width 26 height 16
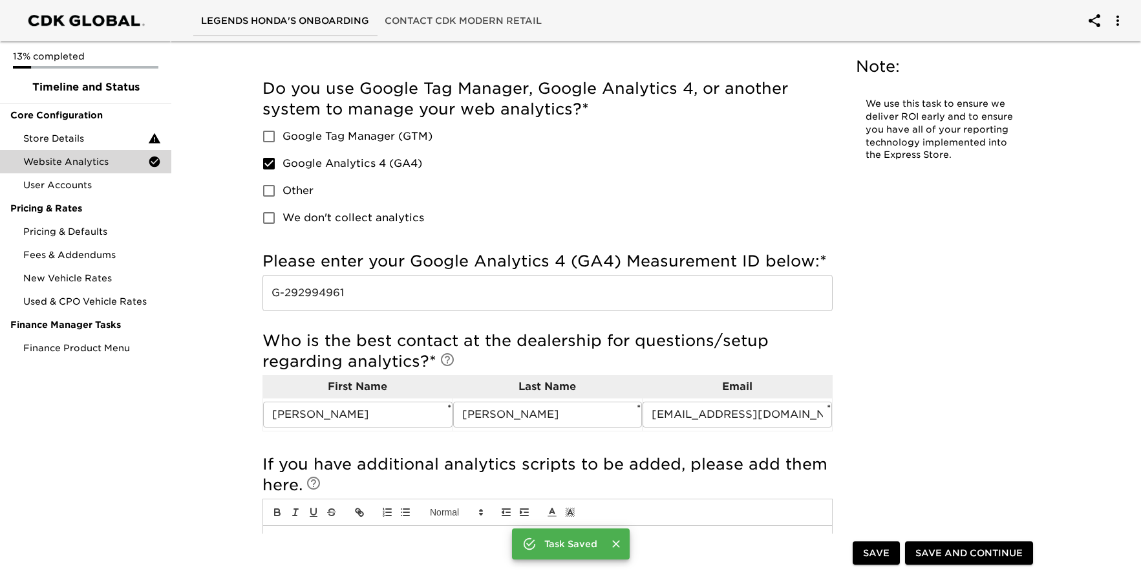
scroll to position [0, 0]
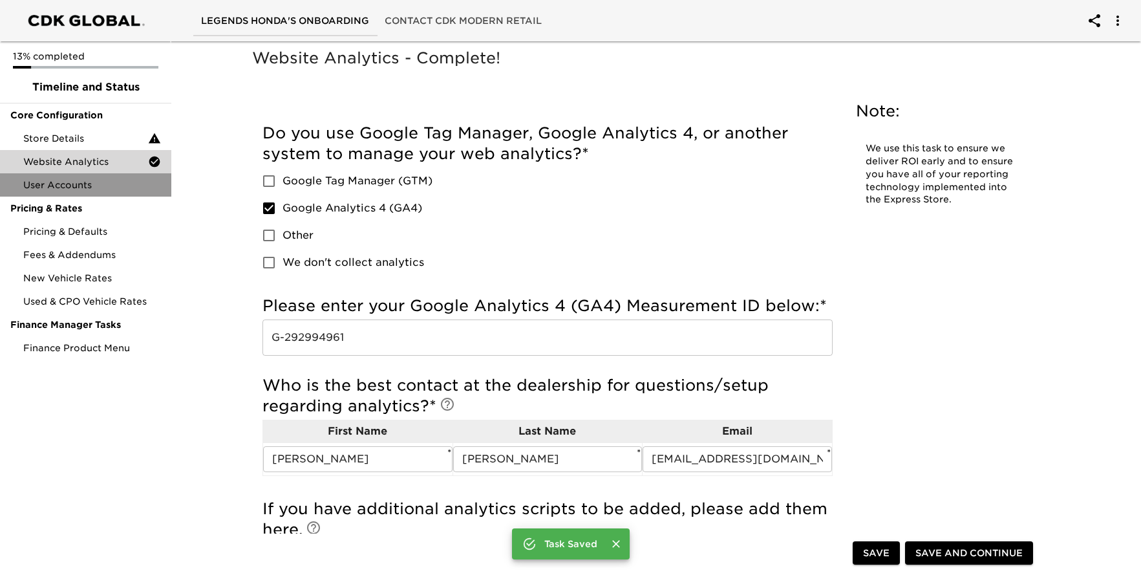
click at [111, 186] on span "User Accounts" at bounding box center [92, 184] width 138 height 13
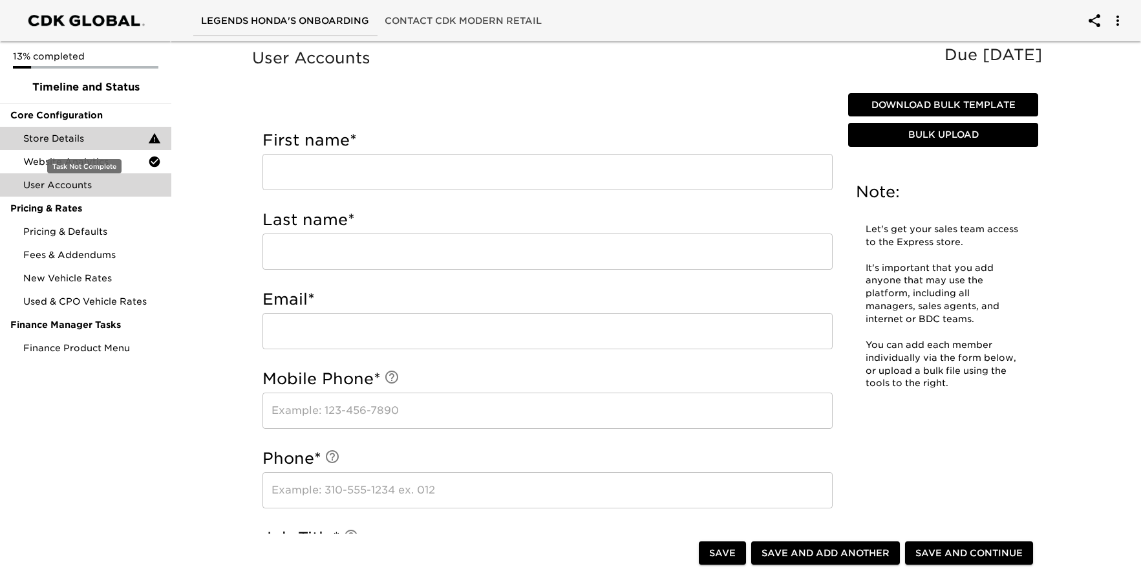
click at [84, 138] on span "Store Details" at bounding box center [85, 138] width 125 height 13
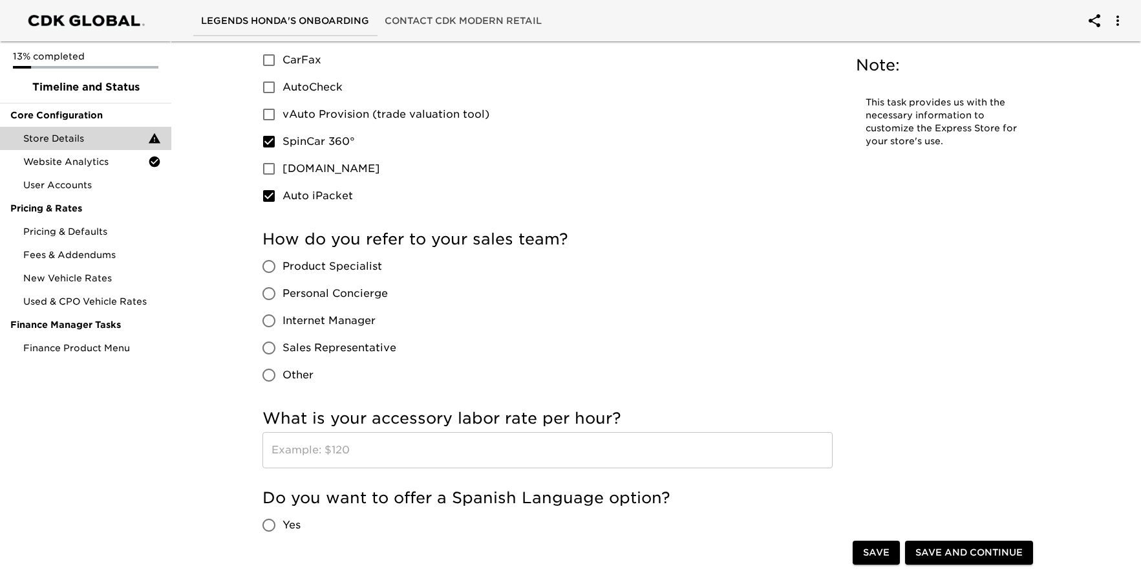
scroll to position [2173, 0]
